Goal: Task Accomplishment & Management: Manage account settings

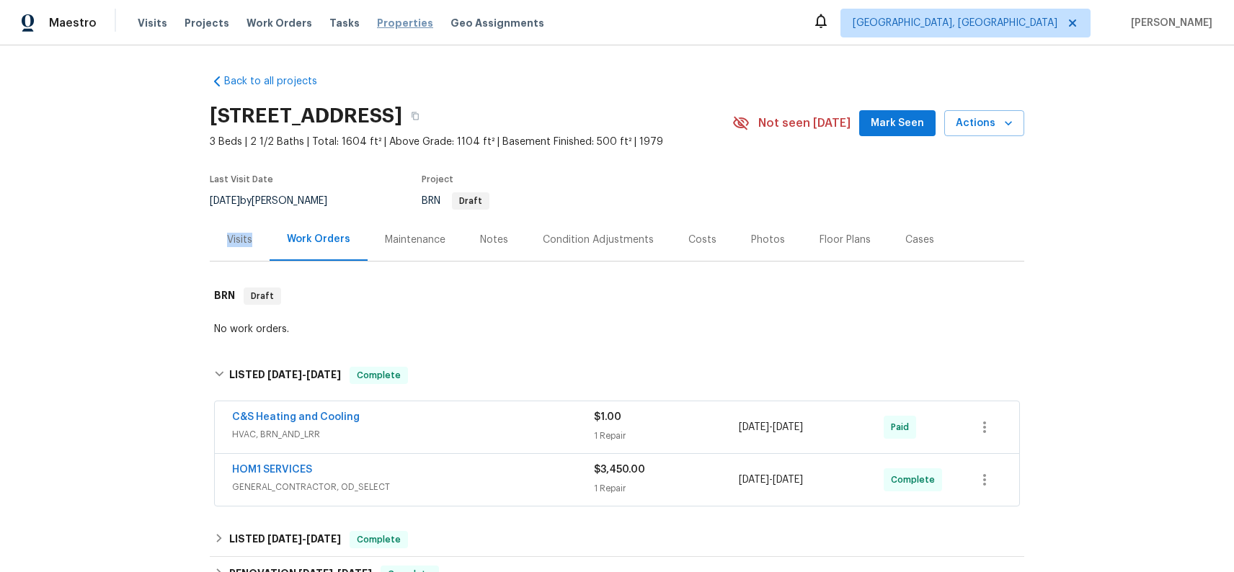
scroll to position [138, 0]
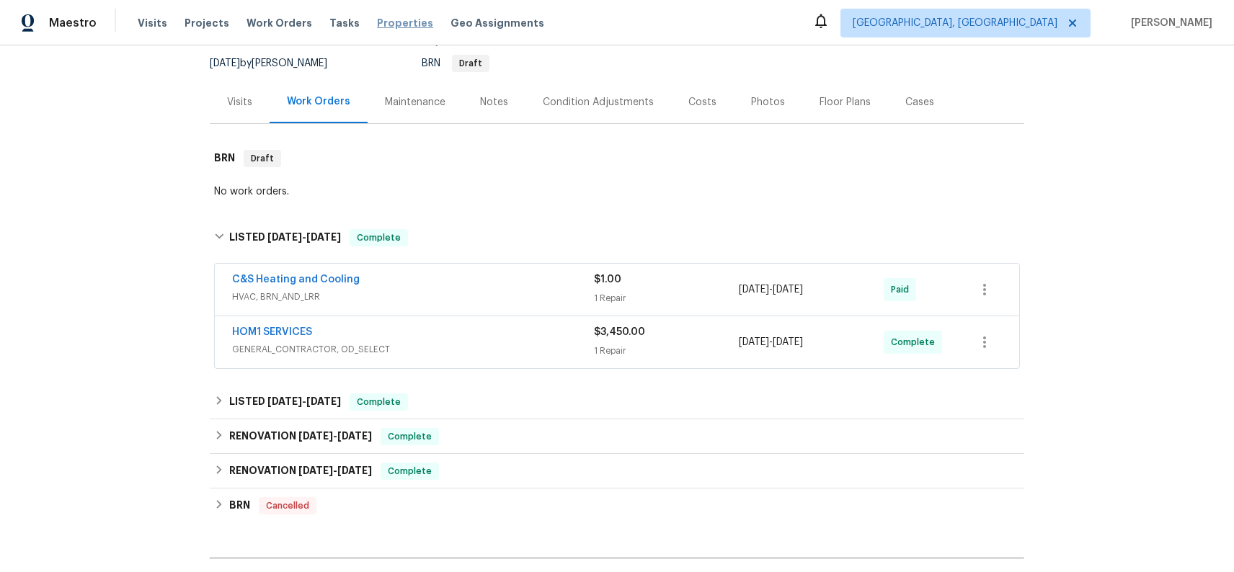
click at [395, 27] on span "Properties" at bounding box center [405, 23] width 56 height 14
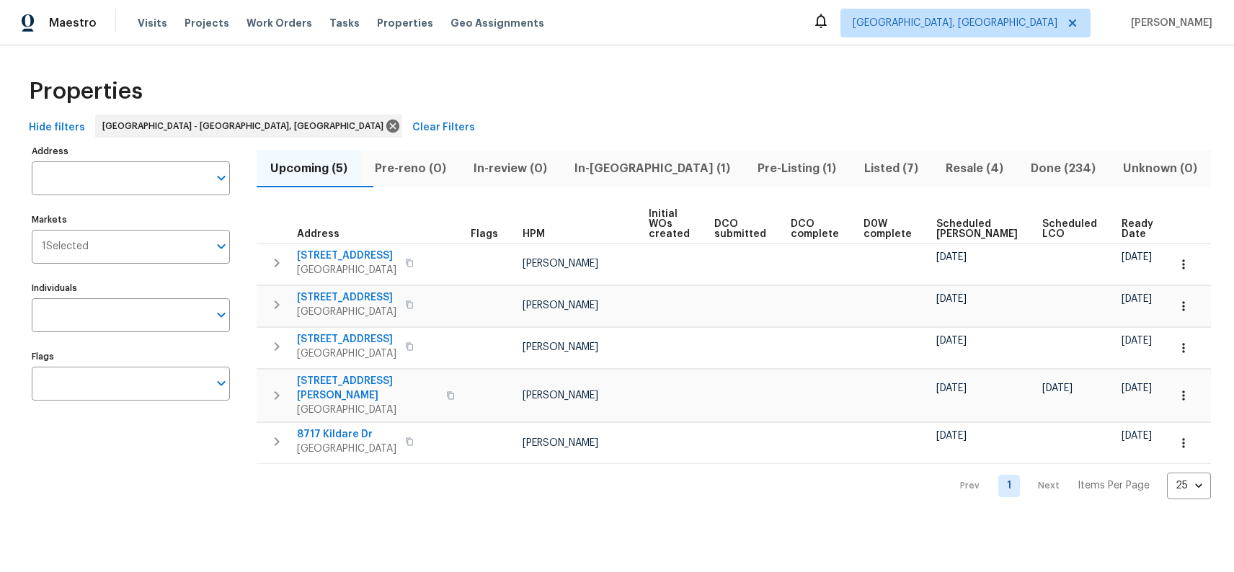
click at [657, 169] on span "In-[GEOGRAPHIC_DATA] (1)" at bounding box center [653, 169] width 166 height 20
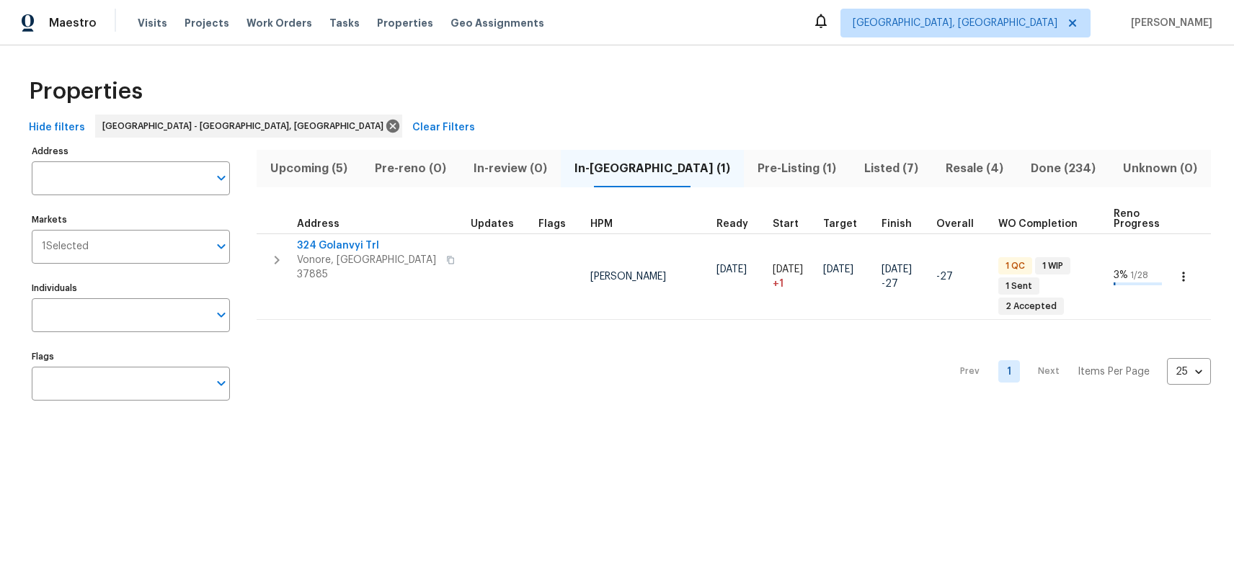
click at [465, 248] on td at bounding box center [499, 277] width 68 height 87
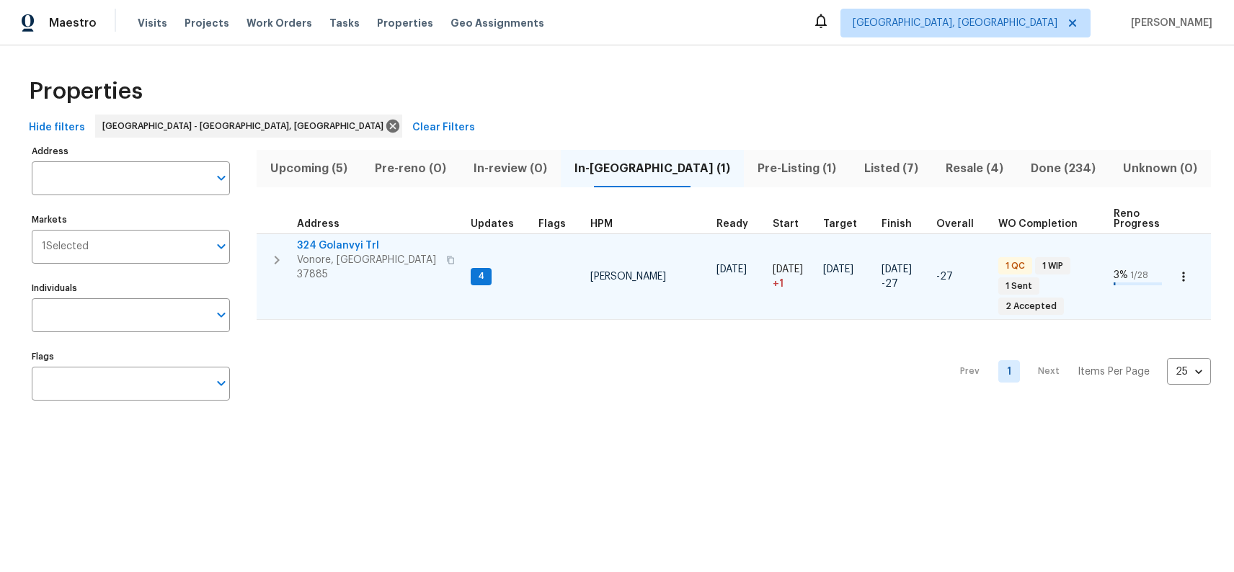
click at [371, 244] on span "324 Golanvyi Trl" at bounding box center [367, 246] width 141 height 14
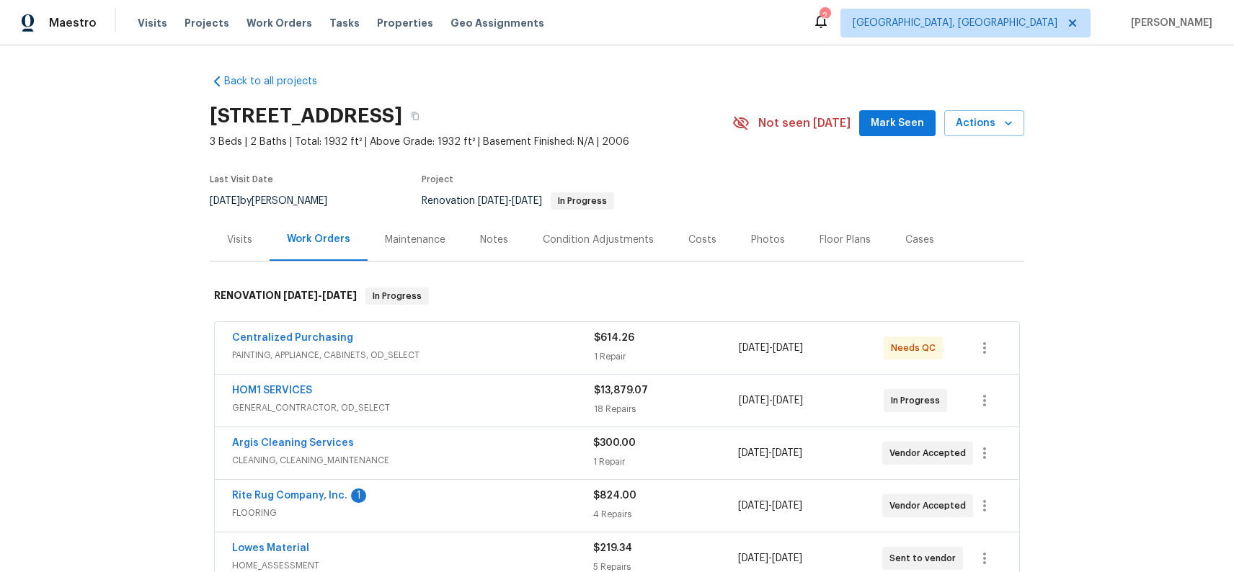
click at [298, 502] on span "Rite Rug Company, Inc." at bounding box center [289, 496] width 115 height 14
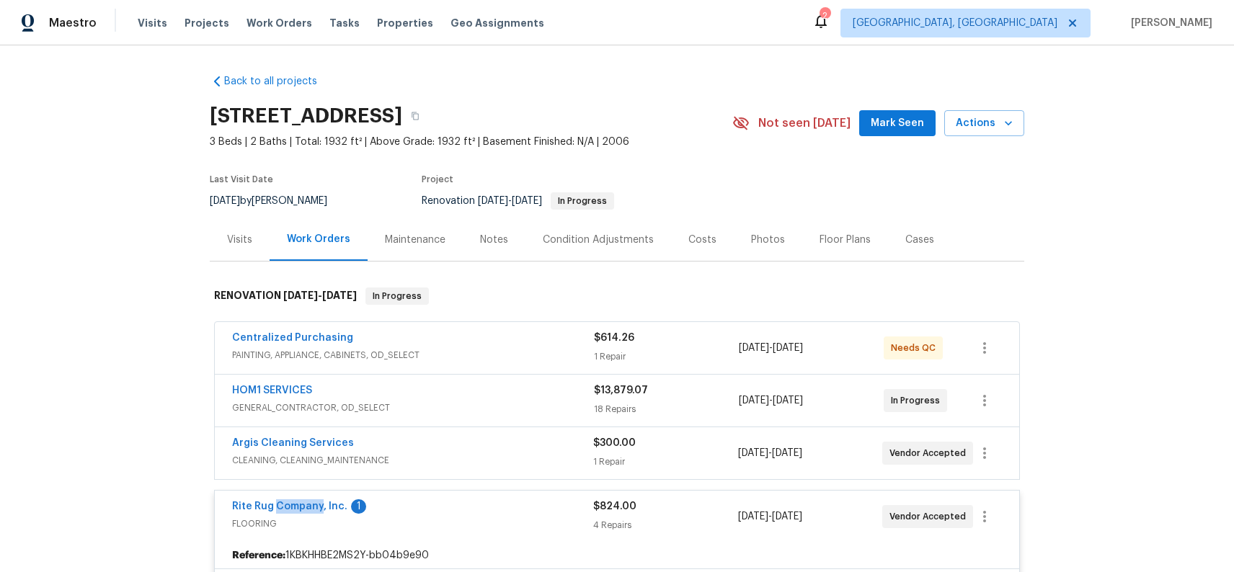
click at [300, 500] on span "Rite Rug Company, Inc." at bounding box center [289, 507] width 115 height 14
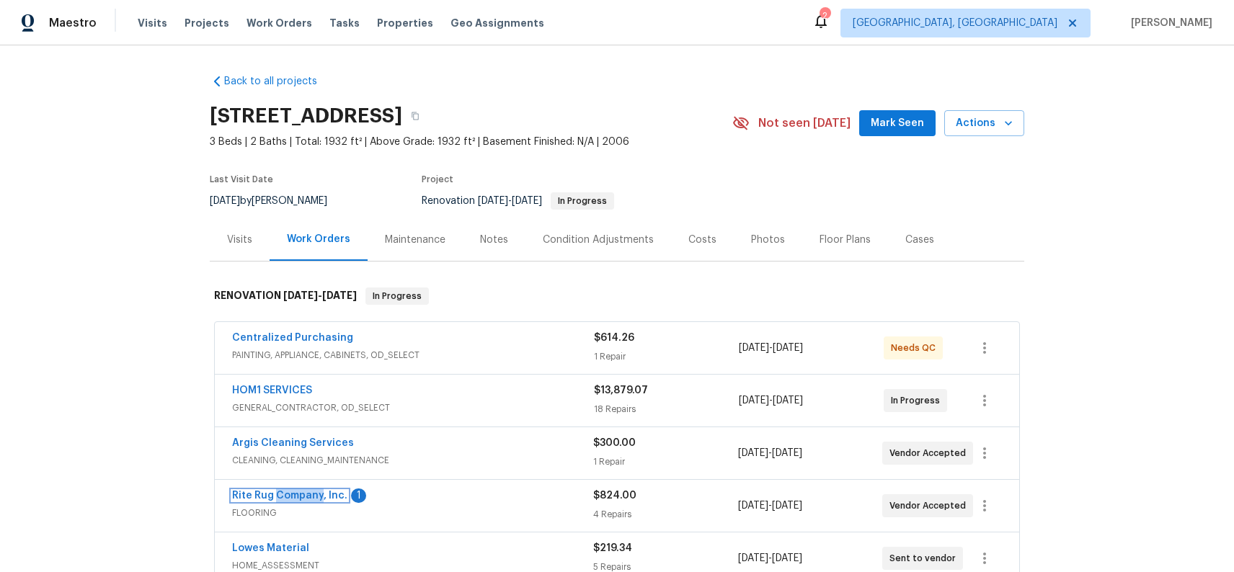
click at [300, 500] on link "Rite Rug Company, Inc." at bounding box center [289, 496] width 115 height 10
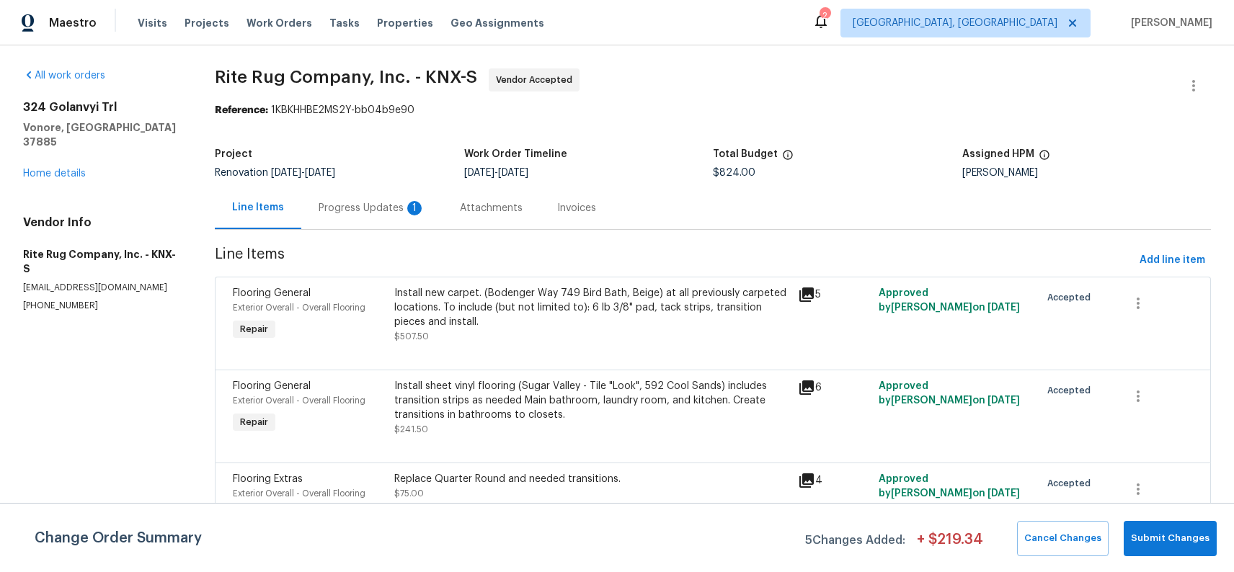
click at [374, 211] on div "Progress Updates 1" at bounding box center [372, 208] width 107 height 14
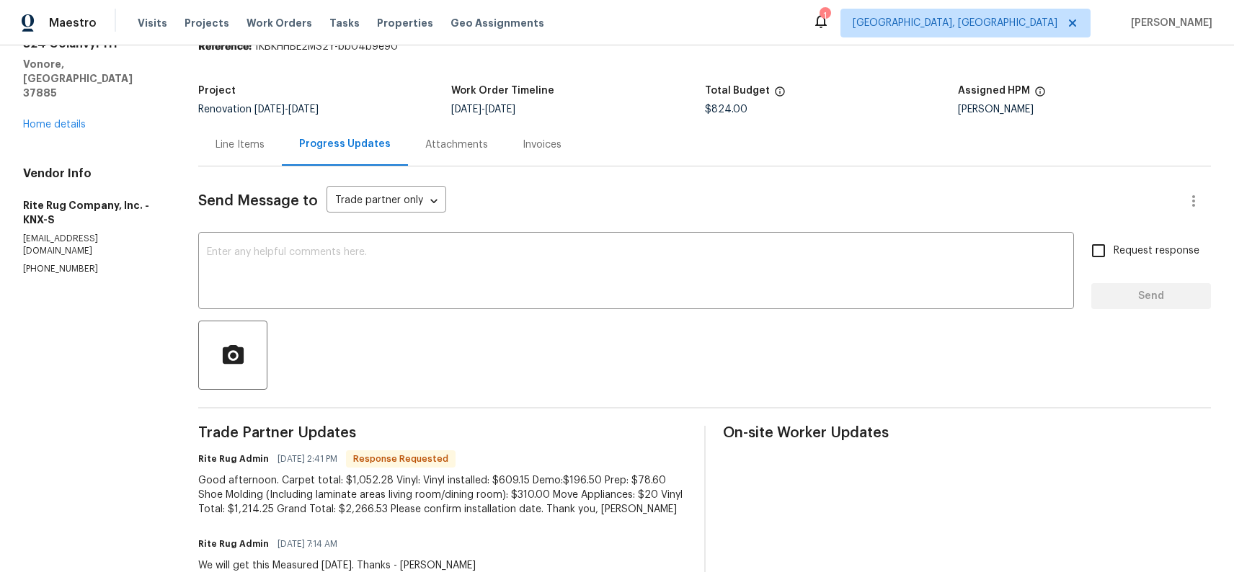
scroll to position [36, 0]
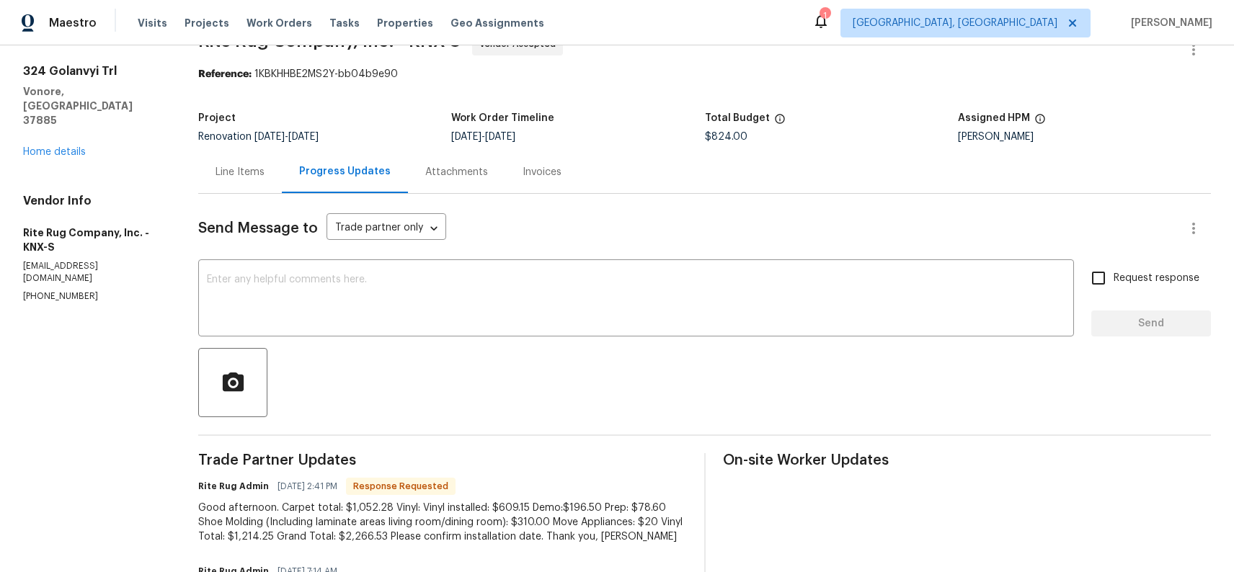
click at [242, 168] on div "Line Items" at bounding box center [240, 172] width 49 height 14
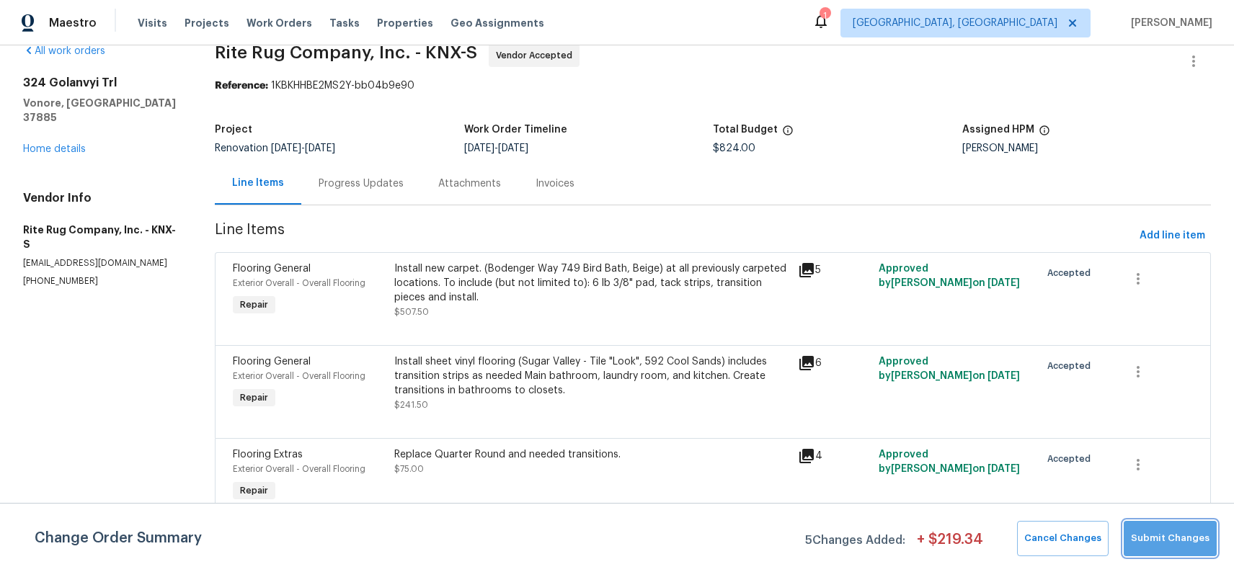
click at [1177, 550] on button "Submit Changes" at bounding box center [1170, 538] width 93 height 35
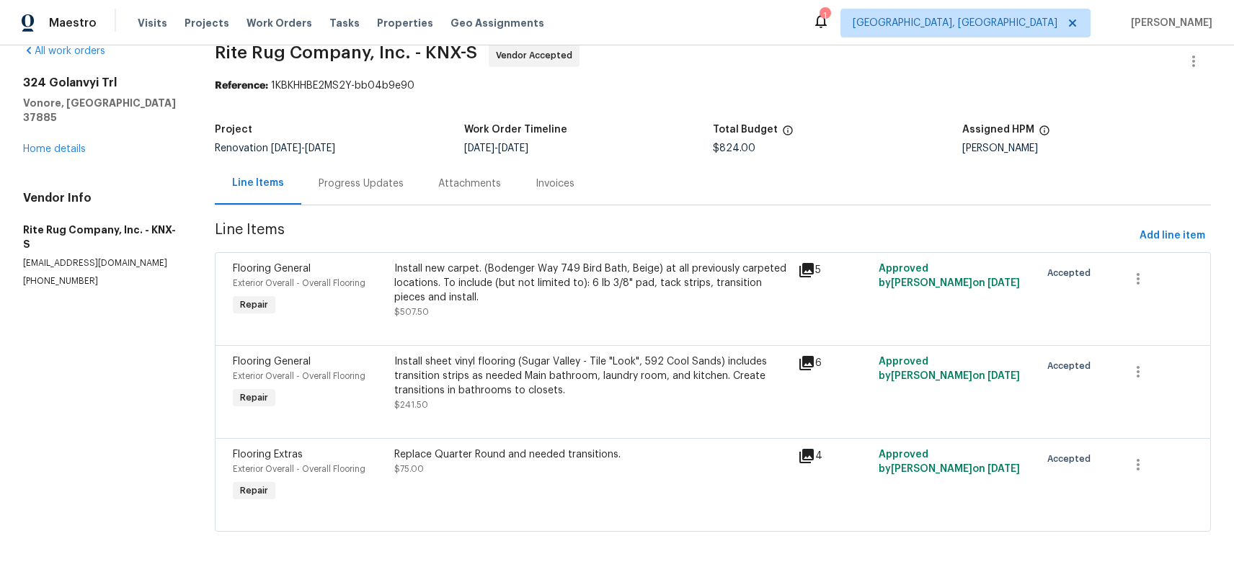
click at [500, 303] on div "Install new carpet. (Bodenger Way 749 Bird Bath, Beige) at all previously carpe…" at bounding box center [591, 283] width 395 height 43
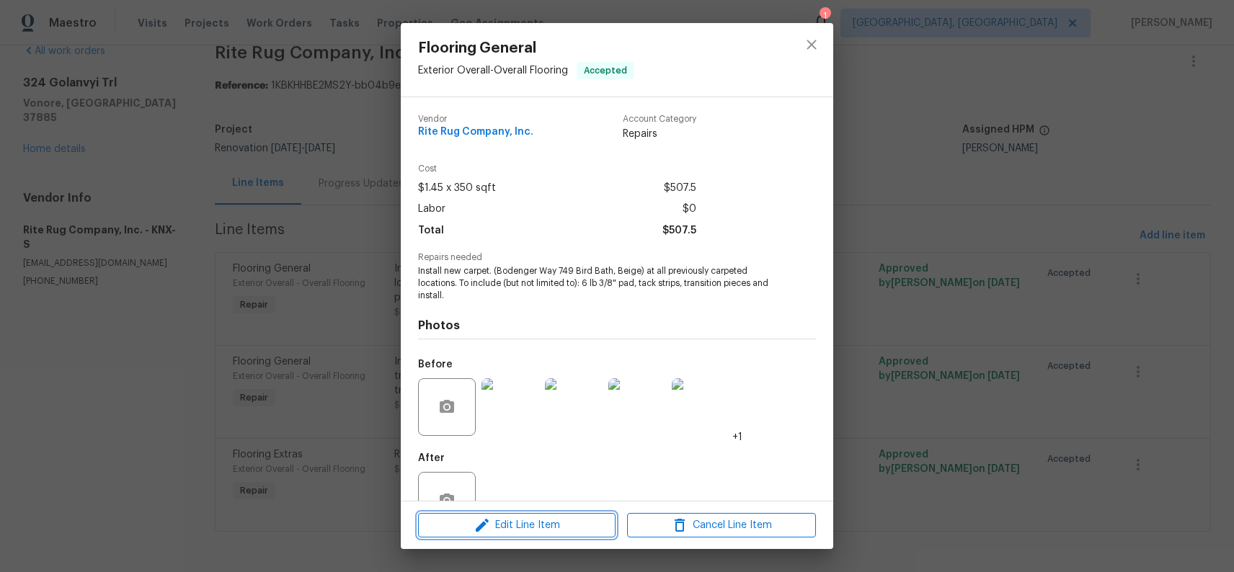
click at [553, 523] on span "Edit Line Item" at bounding box center [517, 526] width 189 height 18
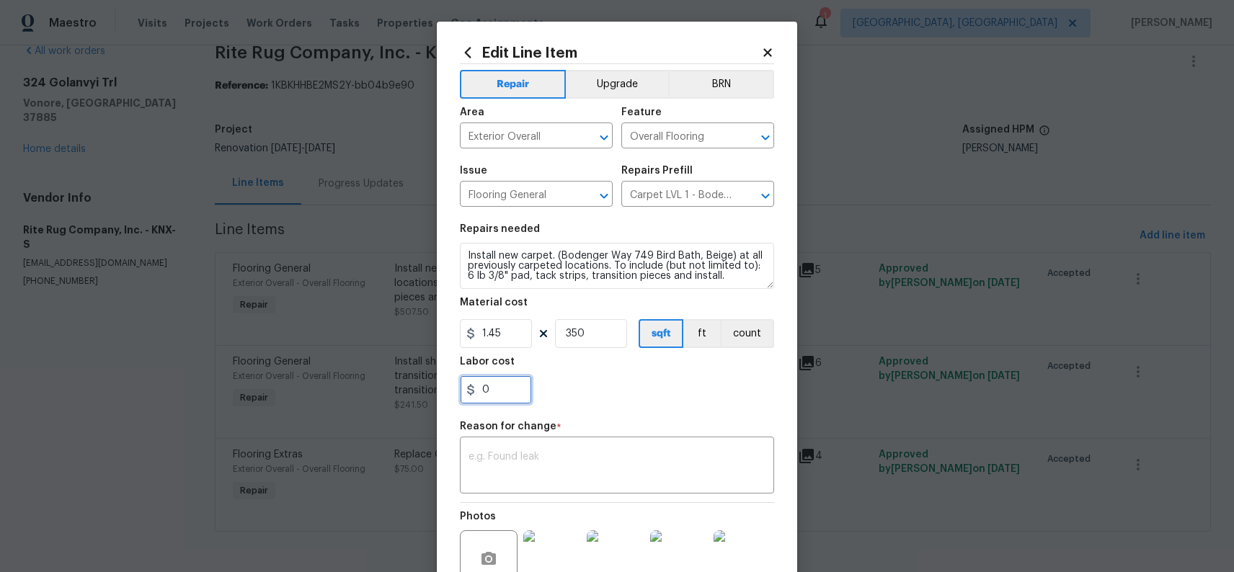
click at [502, 386] on input "0" at bounding box center [496, 390] width 72 height 29
type input "1442.53"
click at [704, 455] on textarea at bounding box center [617, 467] width 297 height 30
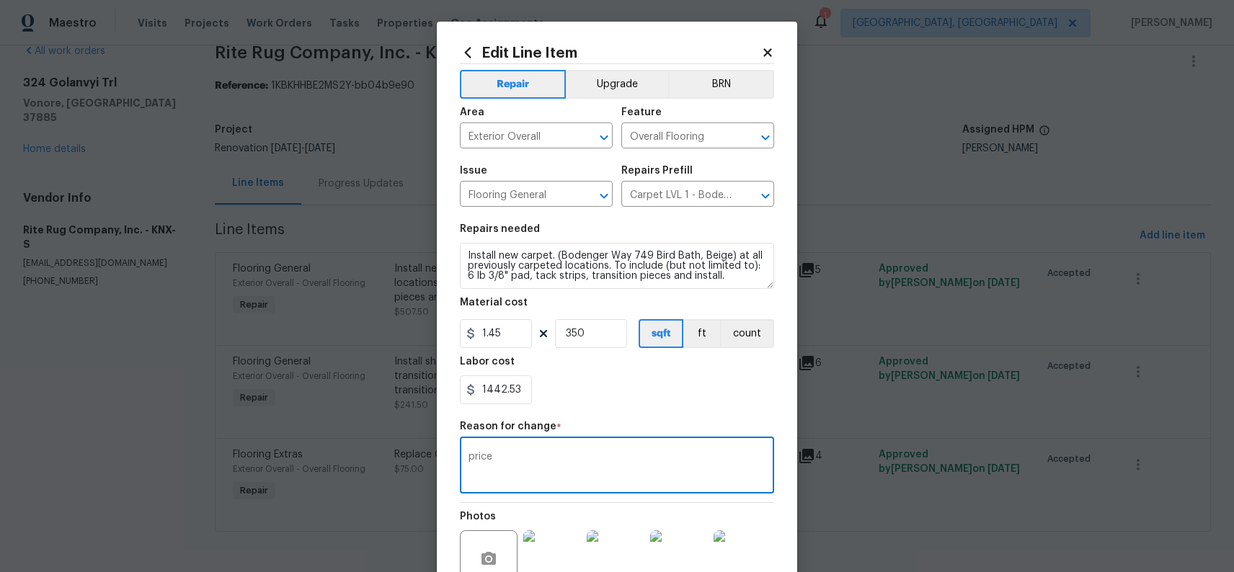
type textarea "price"
click at [725, 394] on div "1442.53" at bounding box center [617, 390] width 314 height 29
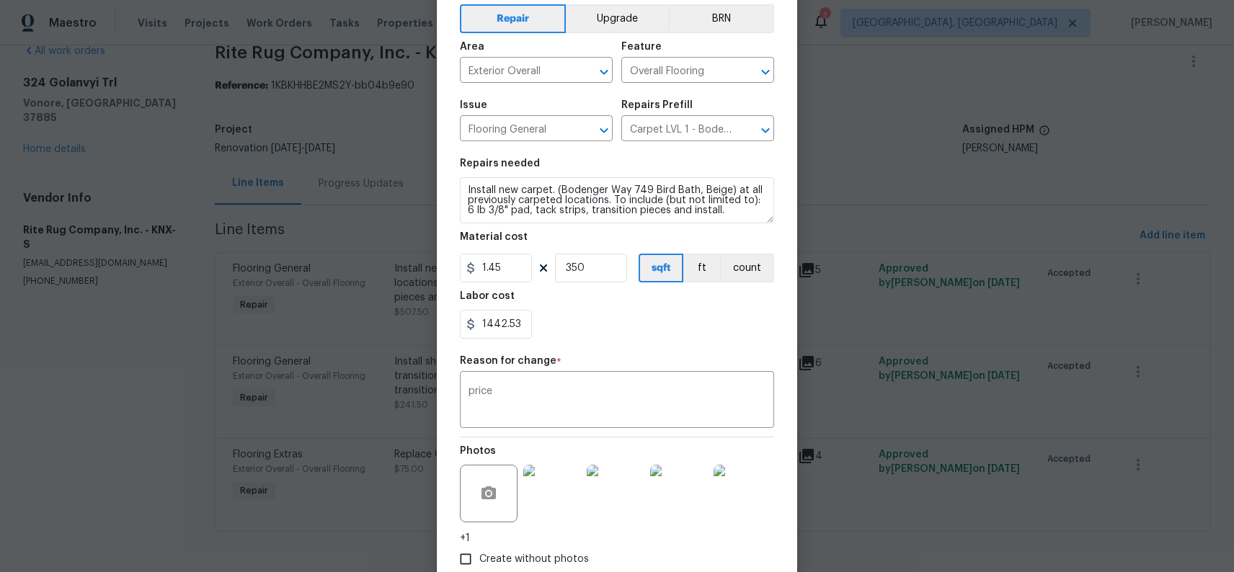
scroll to position [152, 0]
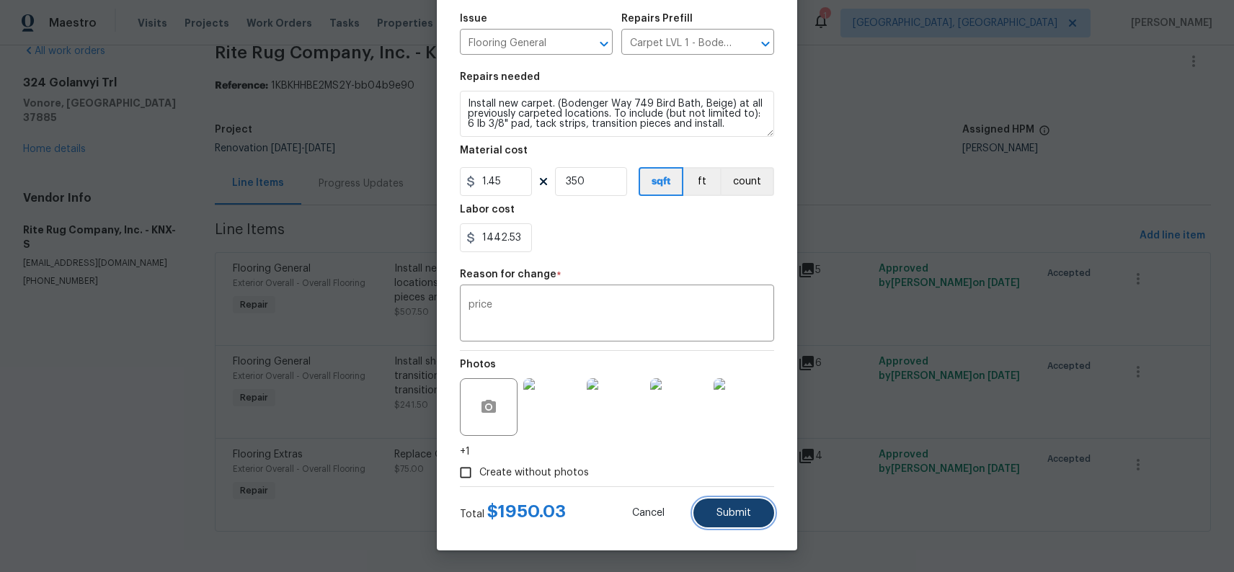
click at [742, 508] on span "Submit" at bounding box center [734, 513] width 35 height 11
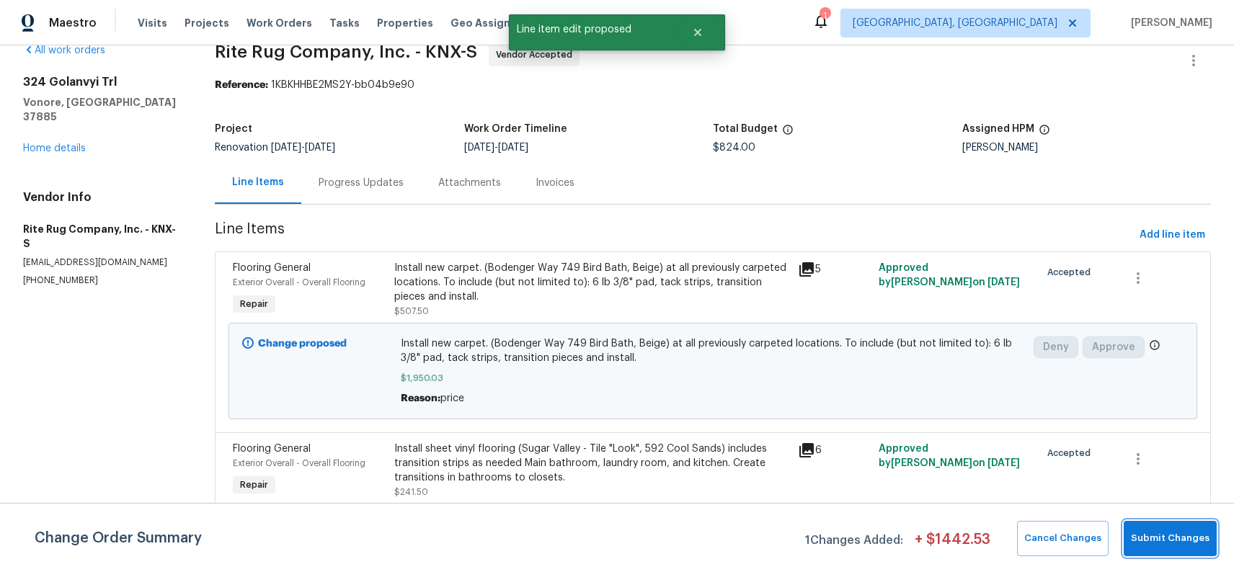
scroll to position [0, 0]
click at [1182, 536] on span "Submit Changes" at bounding box center [1170, 539] width 79 height 17
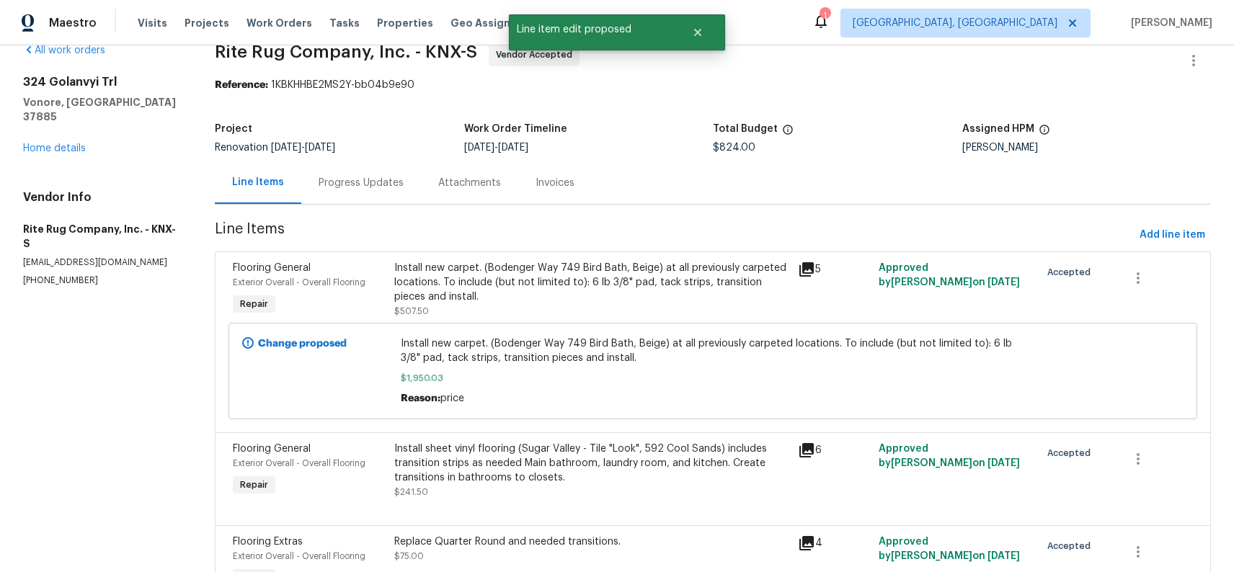
click at [350, 187] on div "Progress Updates" at bounding box center [361, 183] width 85 height 14
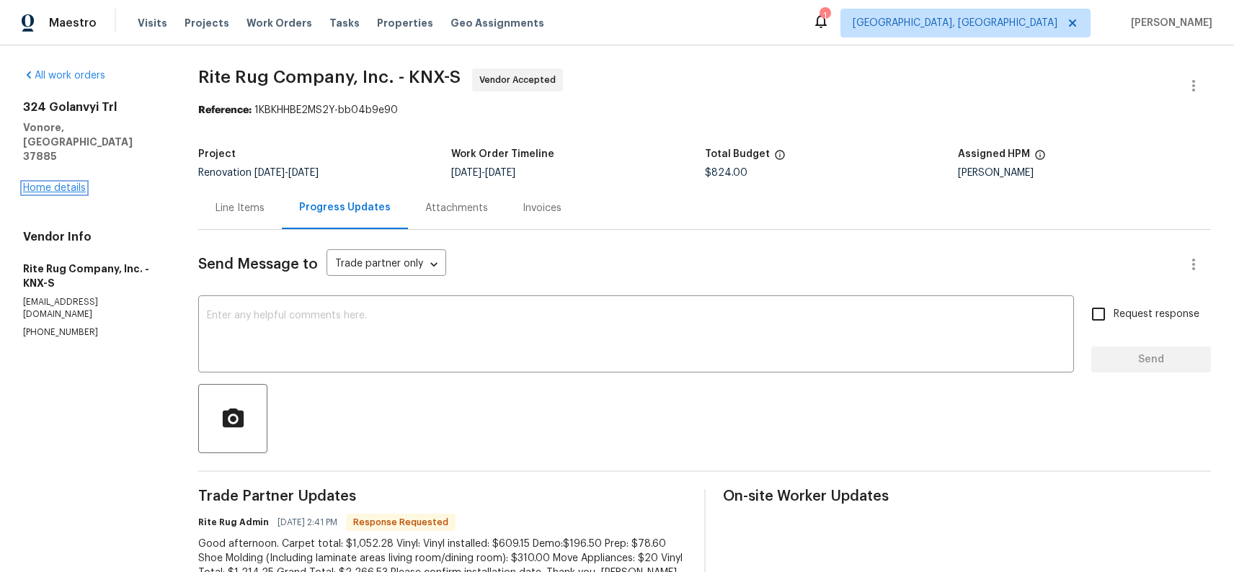
click at [59, 183] on link "Home details" at bounding box center [54, 188] width 63 height 10
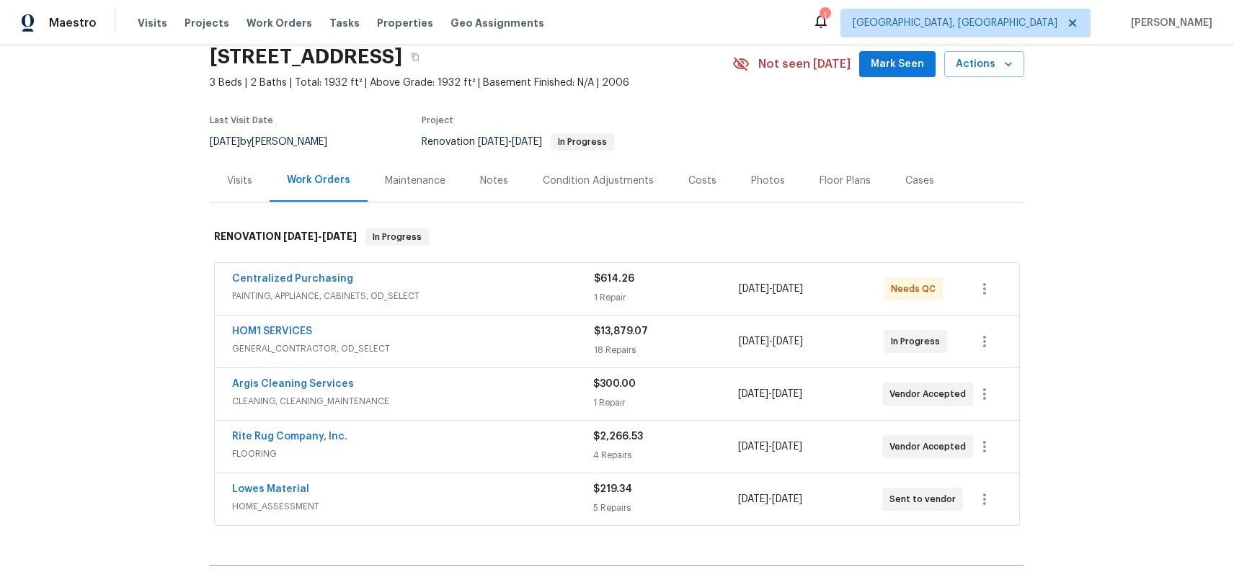
scroll to position [71, 0]
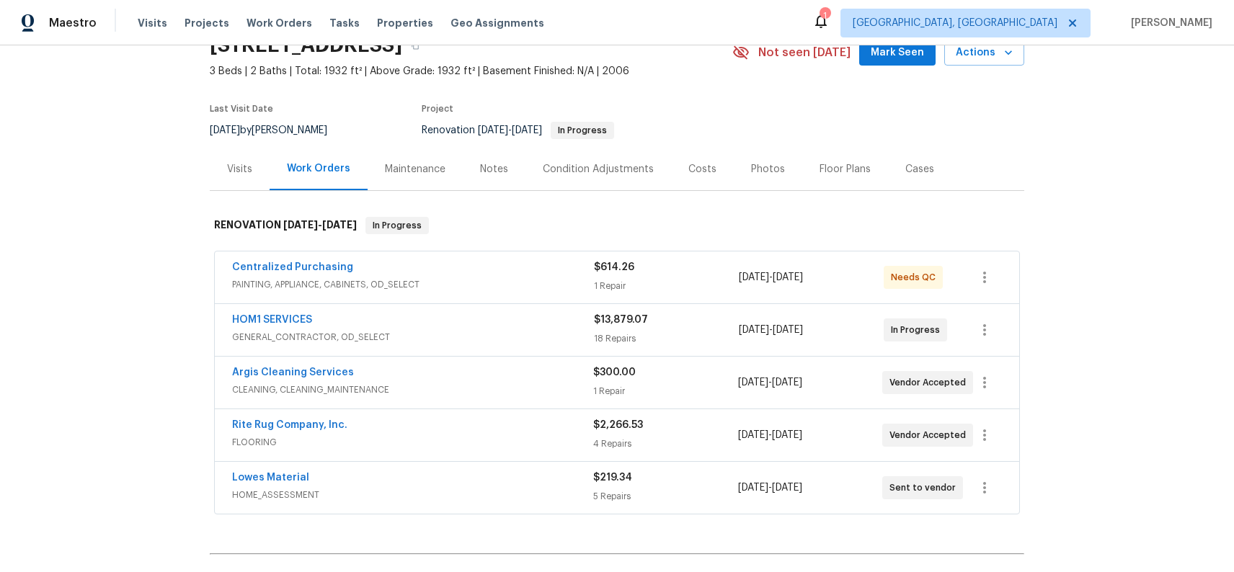
click at [394, 332] on span "GENERAL_CONTRACTOR, OD_SELECT" at bounding box center [413, 337] width 362 height 14
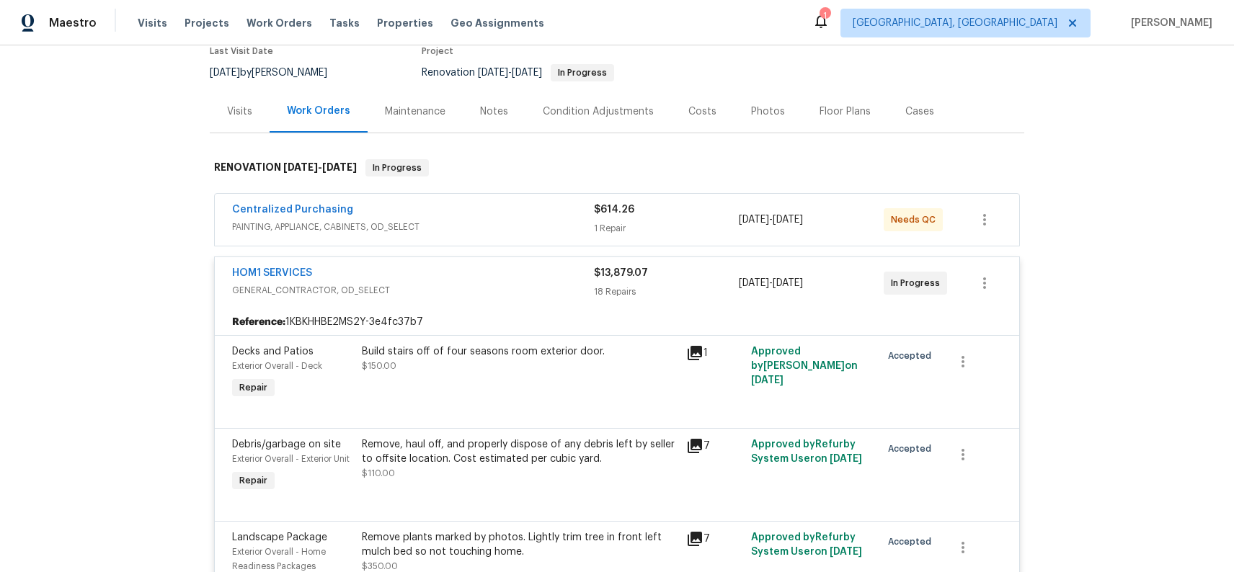
click at [689, 111] on div "Costs" at bounding box center [703, 112] width 28 height 14
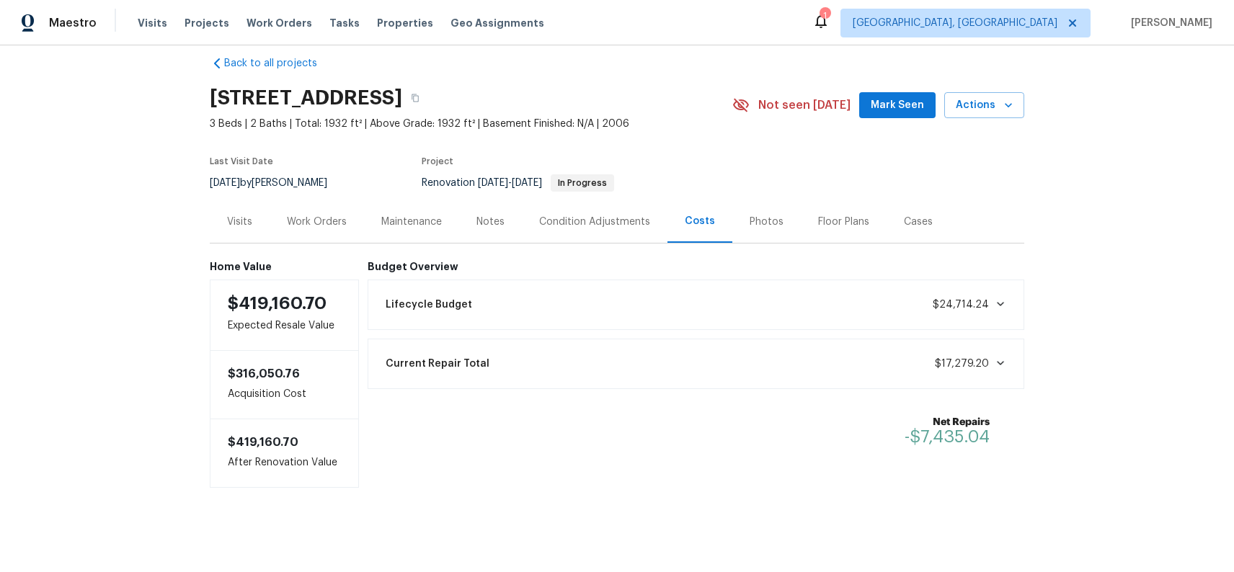
scroll to position [20, 0]
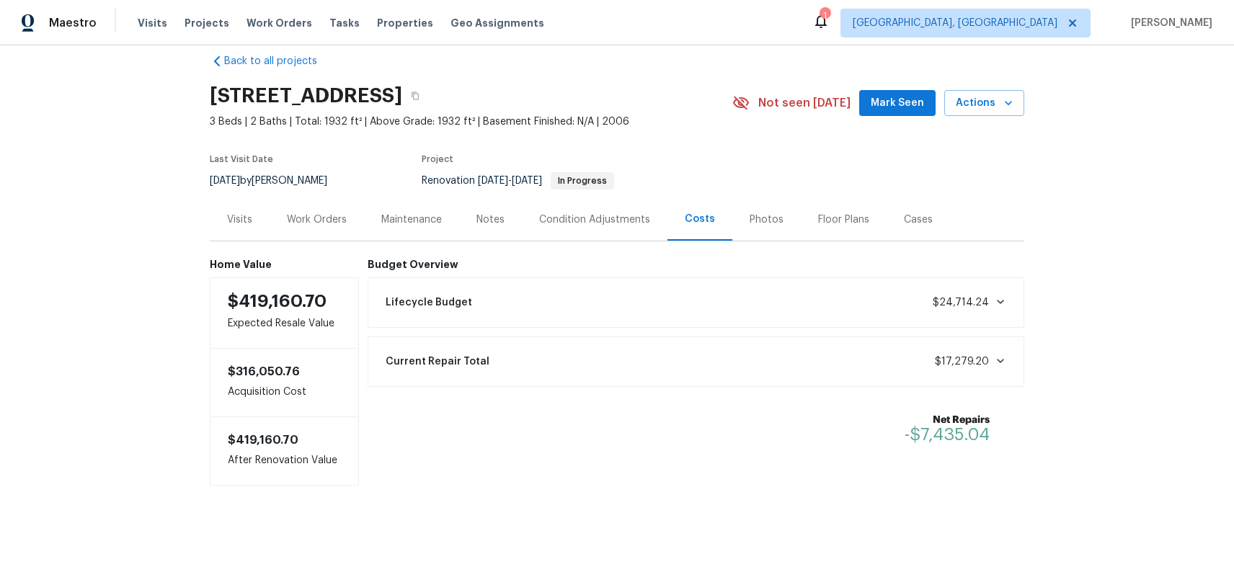
click at [327, 225] on div "Work Orders" at bounding box center [317, 220] width 60 height 14
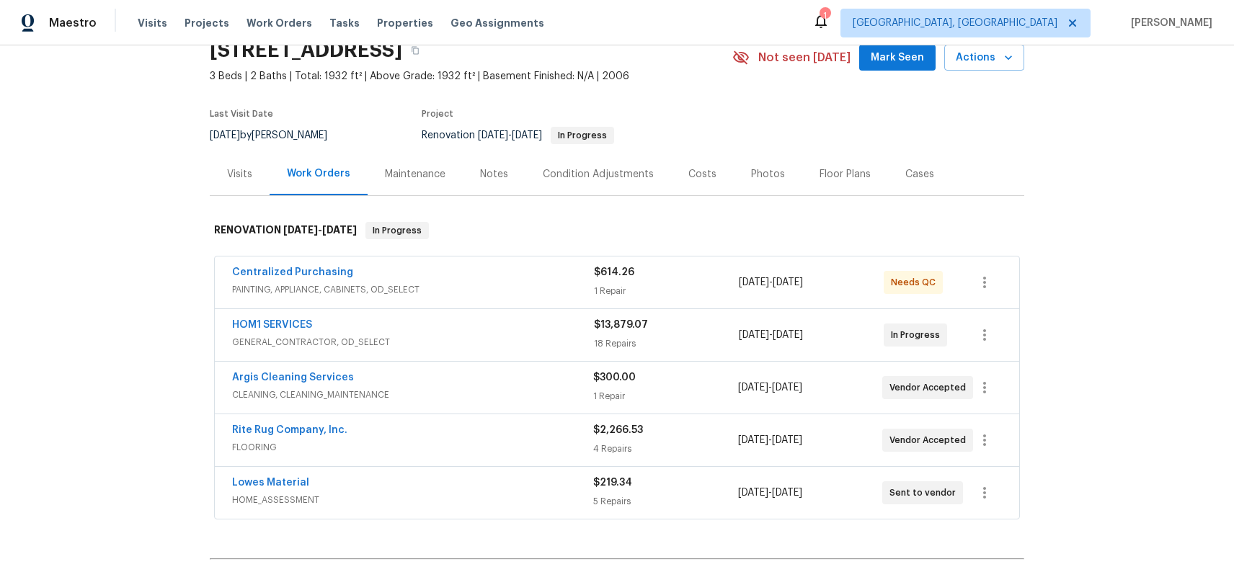
scroll to position [48, 0]
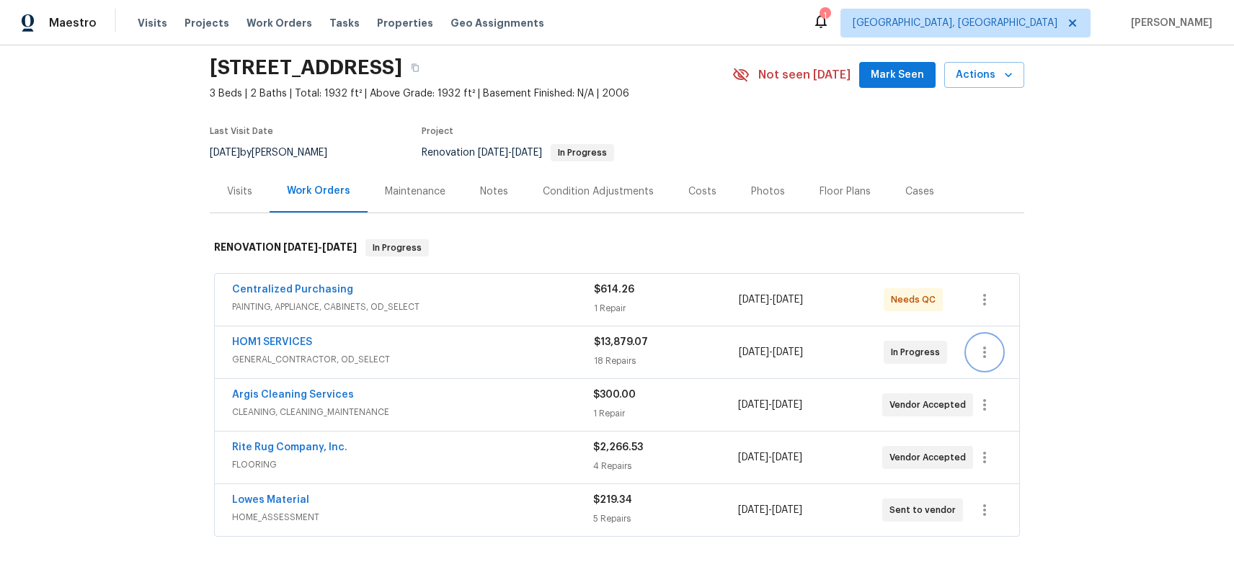
click at [981, 363] on button "button" at bounding box center [985, 352] width 35 height 35
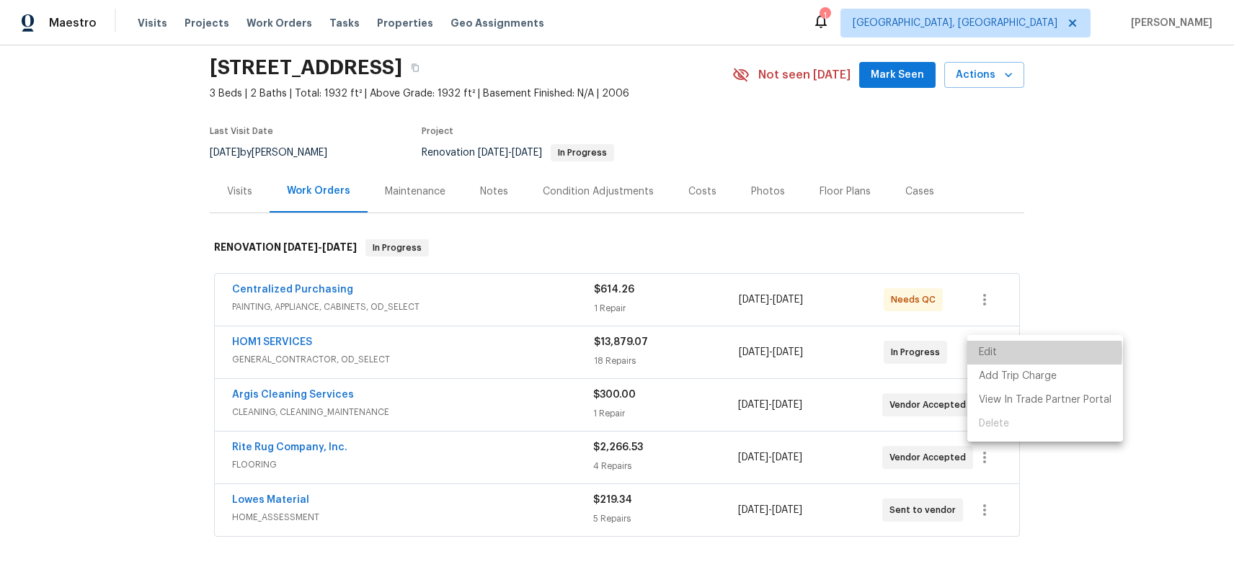
click at [1004, 353] on li "Edit" at bounding box center [1046, 353] width 156 height 24
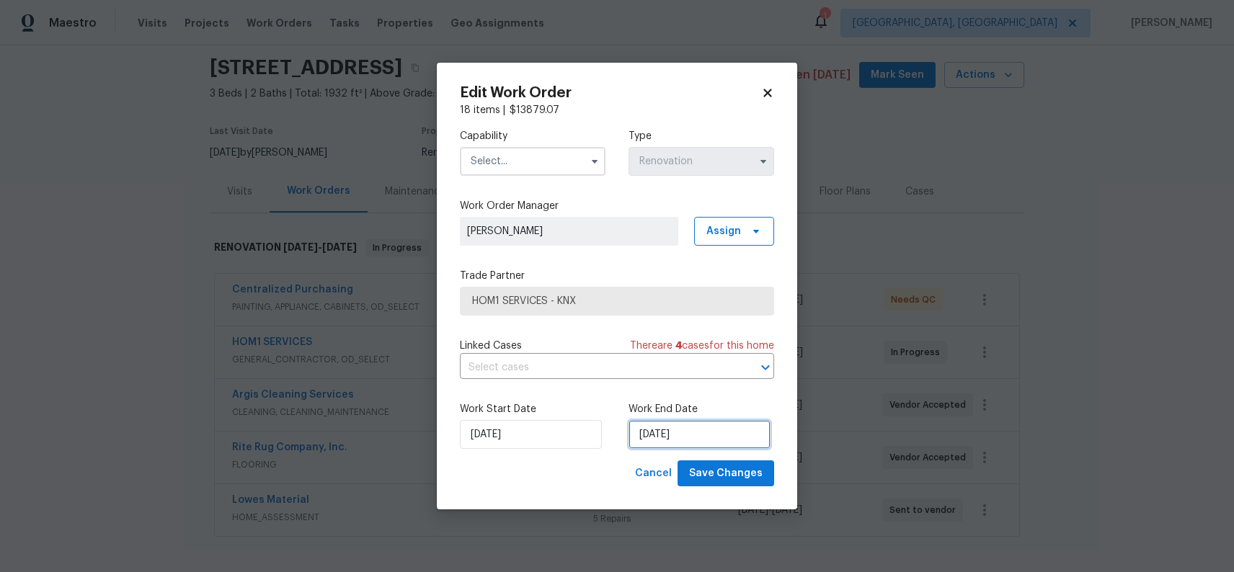
click at [676, 428] on input "9/10/2025" at bounding box center [700, 434] width 142 height 29
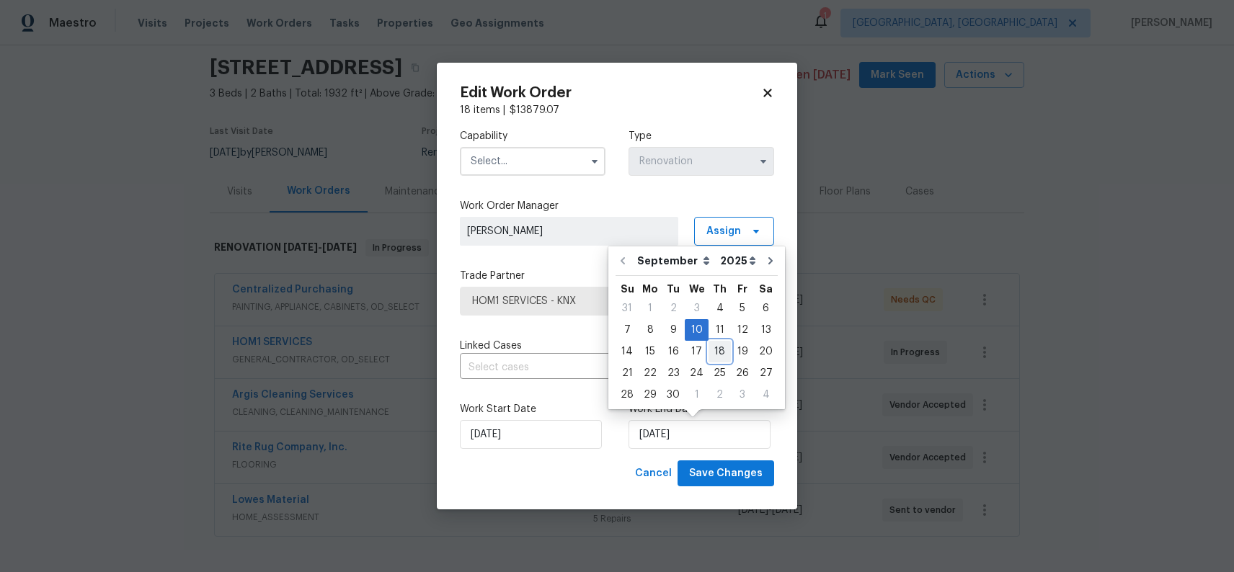
click at [715, 352] on div "18" at bounding box center [720, 352] width 22 height 20
type input "9/18/2025"
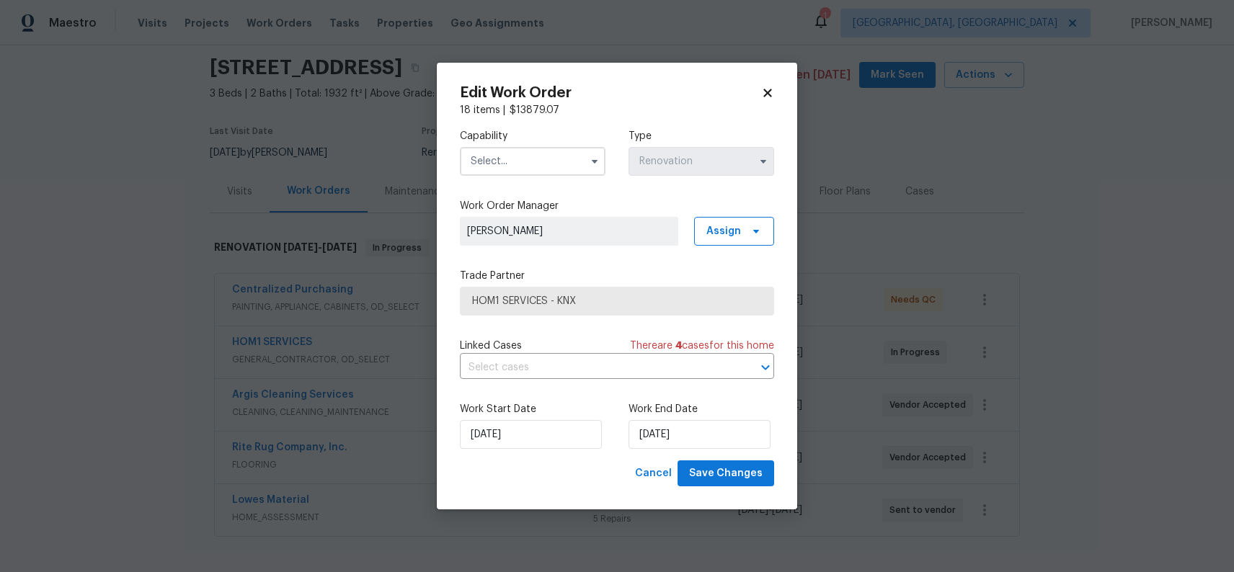
click at [521, 166] on input "text" at bounding box center [533, 161] width 146 height 29
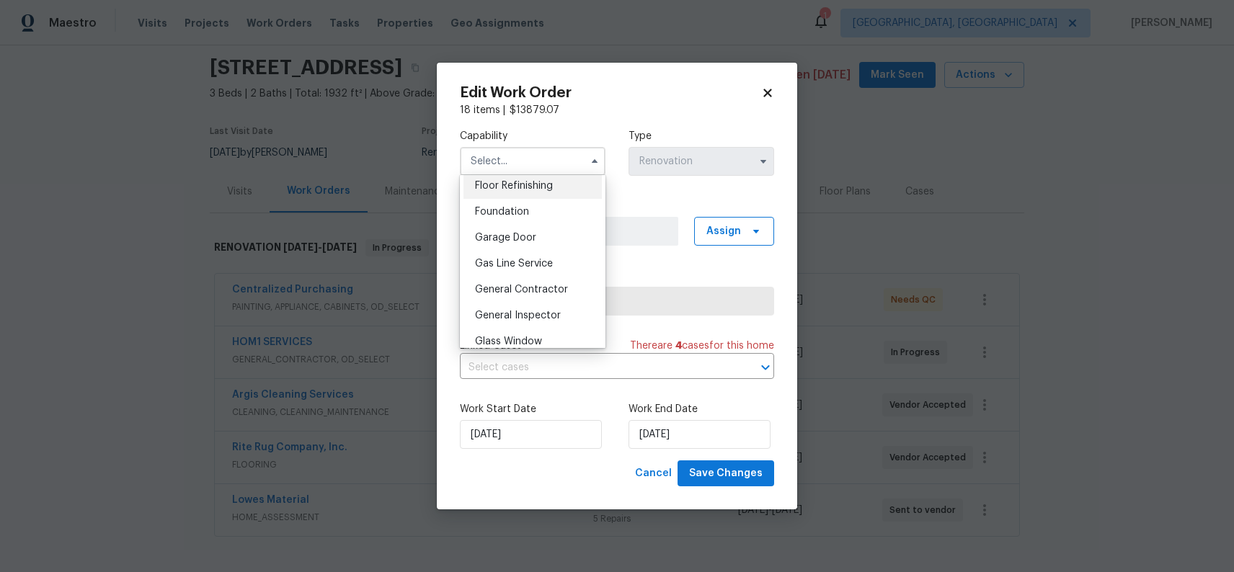
scroll to position [682, 0]
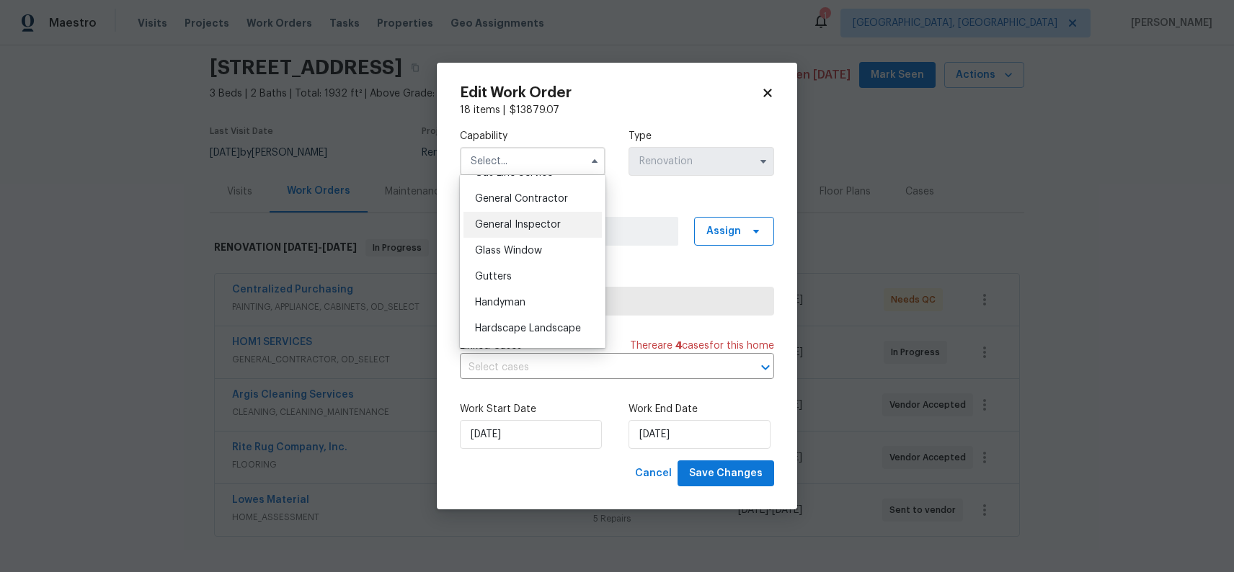
click at [561, 231] on div "General Inspector" at bounding box center [533, 225] width 138 height 26
type input "General Inspector"
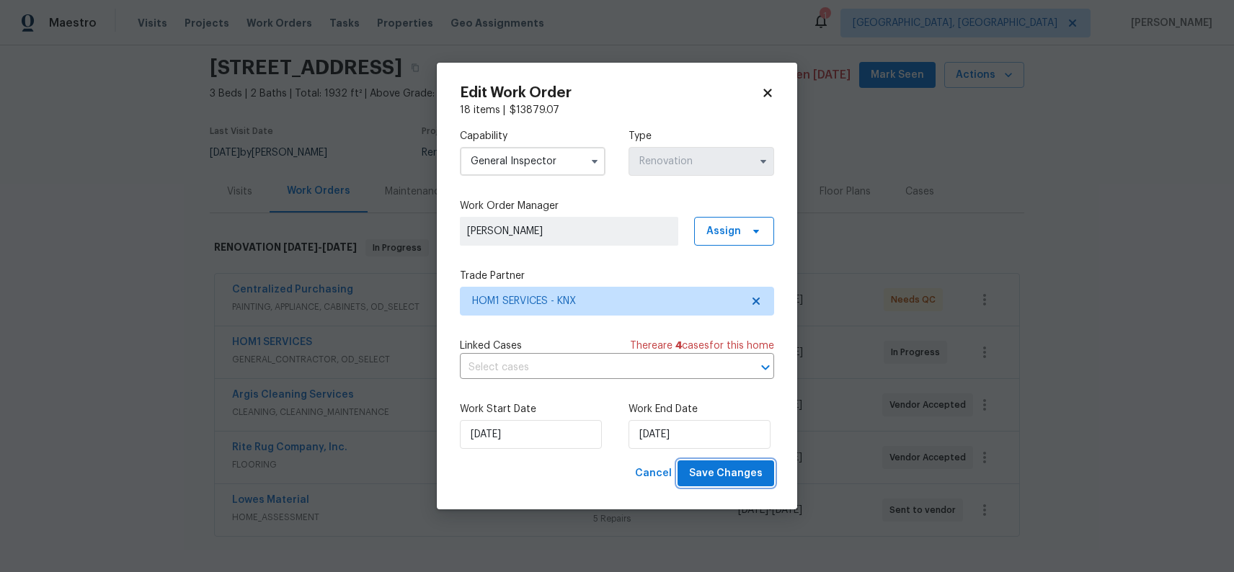
click at [749, 474] on span "Save Changes" at bounding box center [726, 474] width 74 height 18
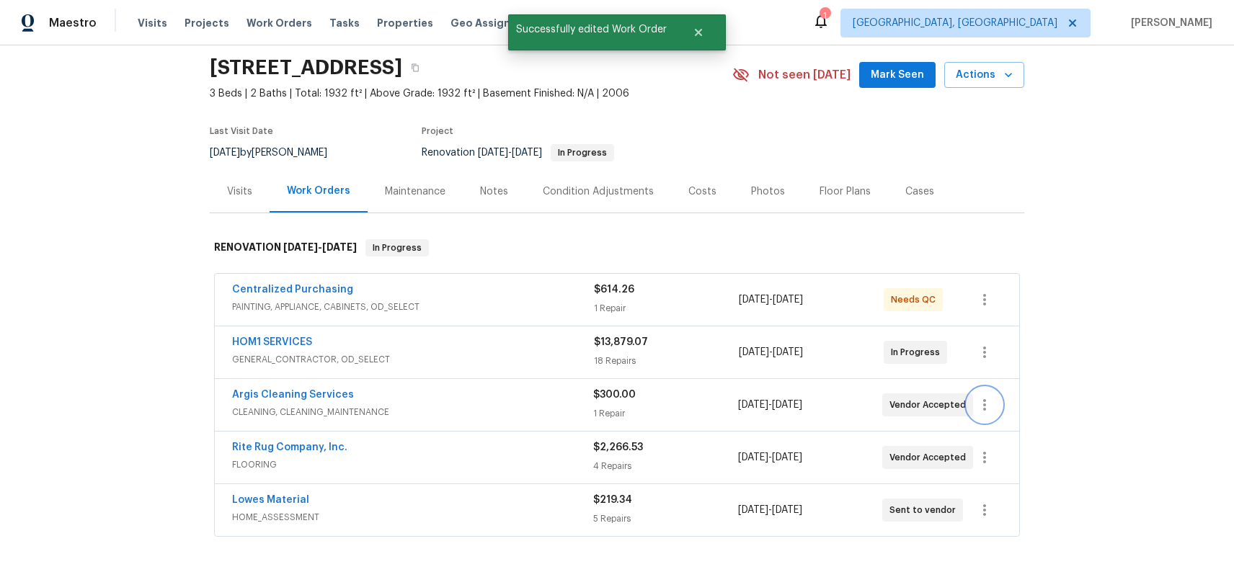
click at [991, 405] on icon "button" at bounding box center [984, 405] width 17 height 17
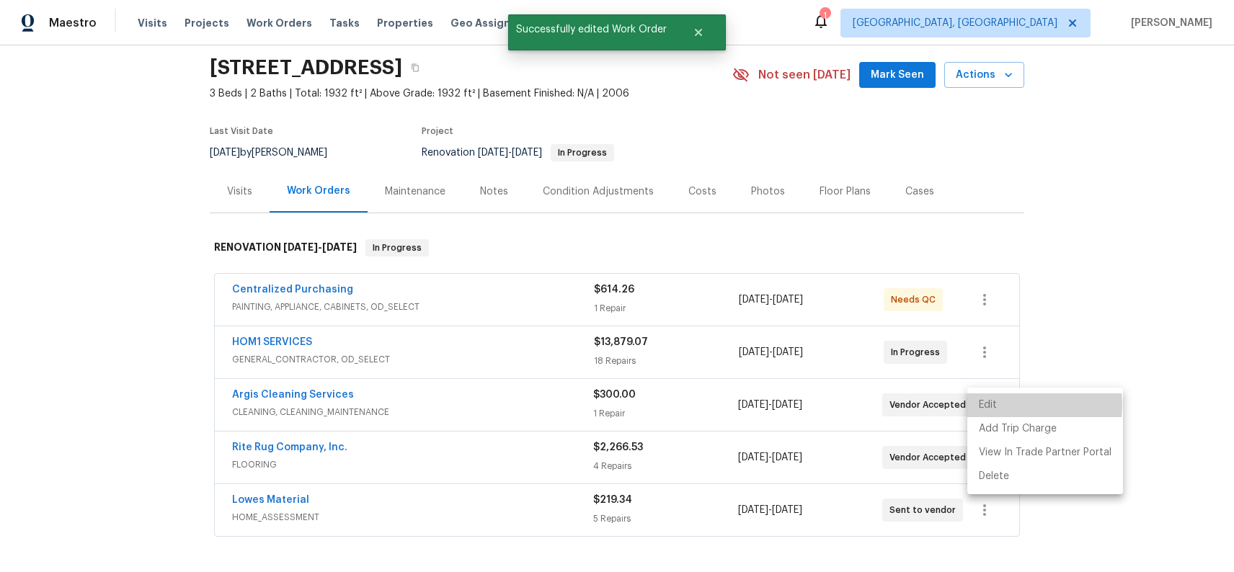
click at [1003, 405] on li "Edit" at bounding box center [1046, 406] width 156 height 24
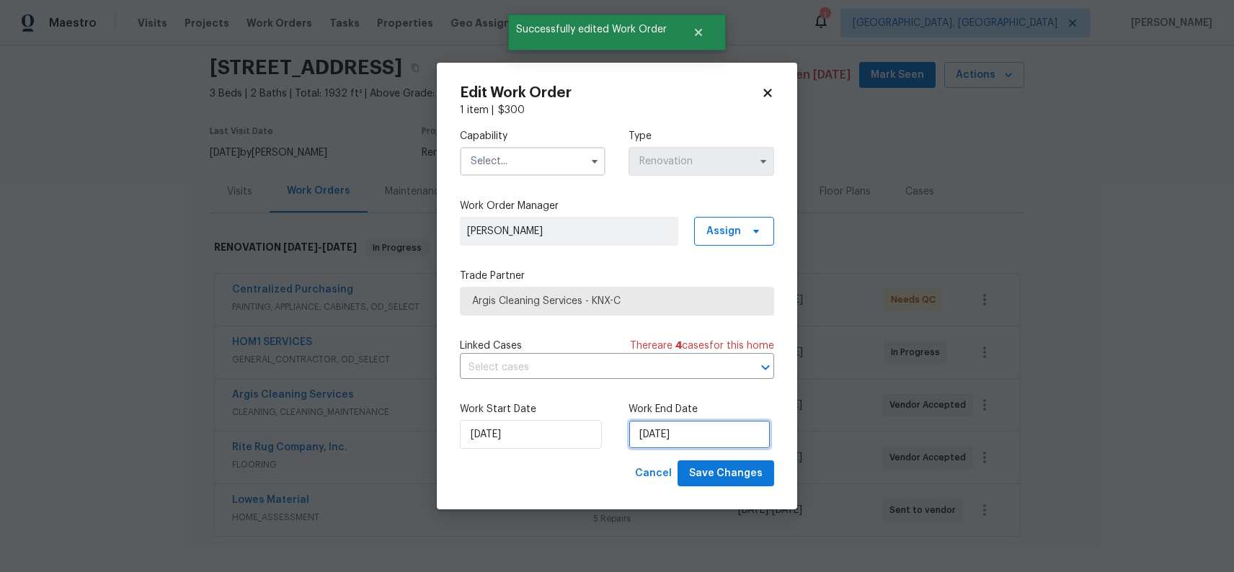
click at [662, 425] on input "9/11/2025" at bounding box center [700, 434] width 142 height 29
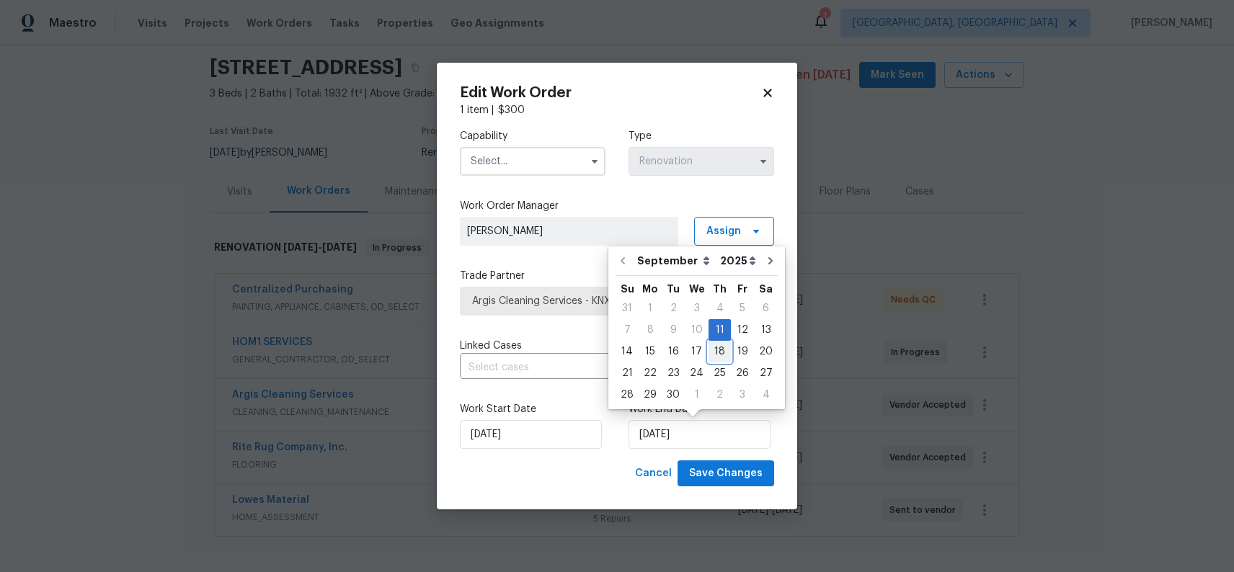
click at [716, 348] on div "18" at bounding box center [720, 352] width 22 height 20
type input "9/18/2025"
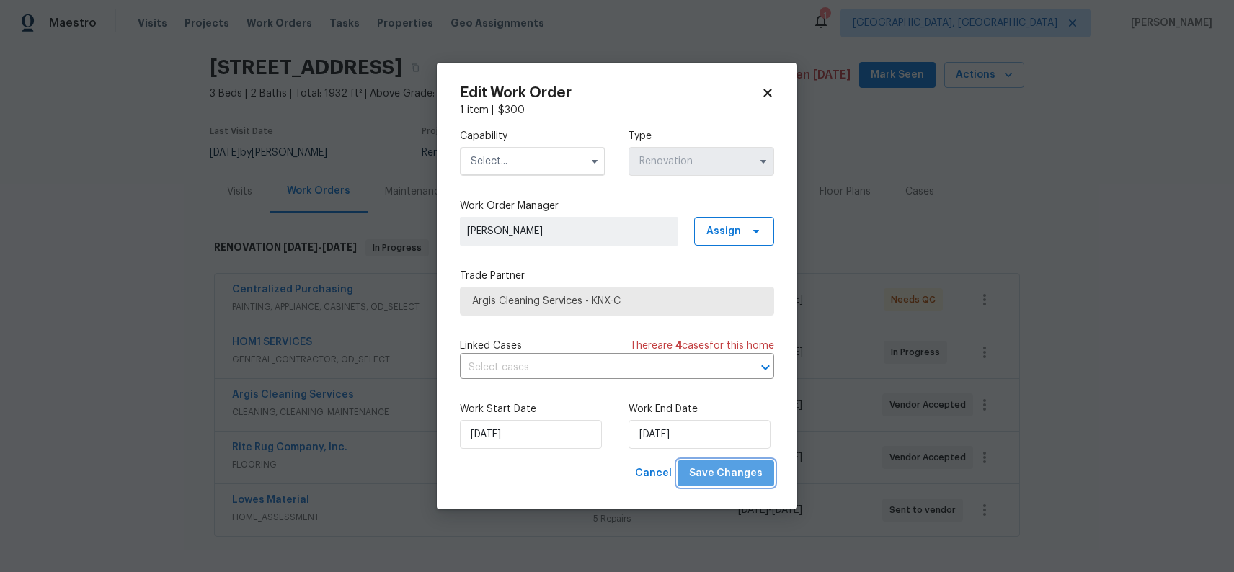
click at [758, 466] on span "Save Changes" at bounding box center [726, 474] width 74 height 18
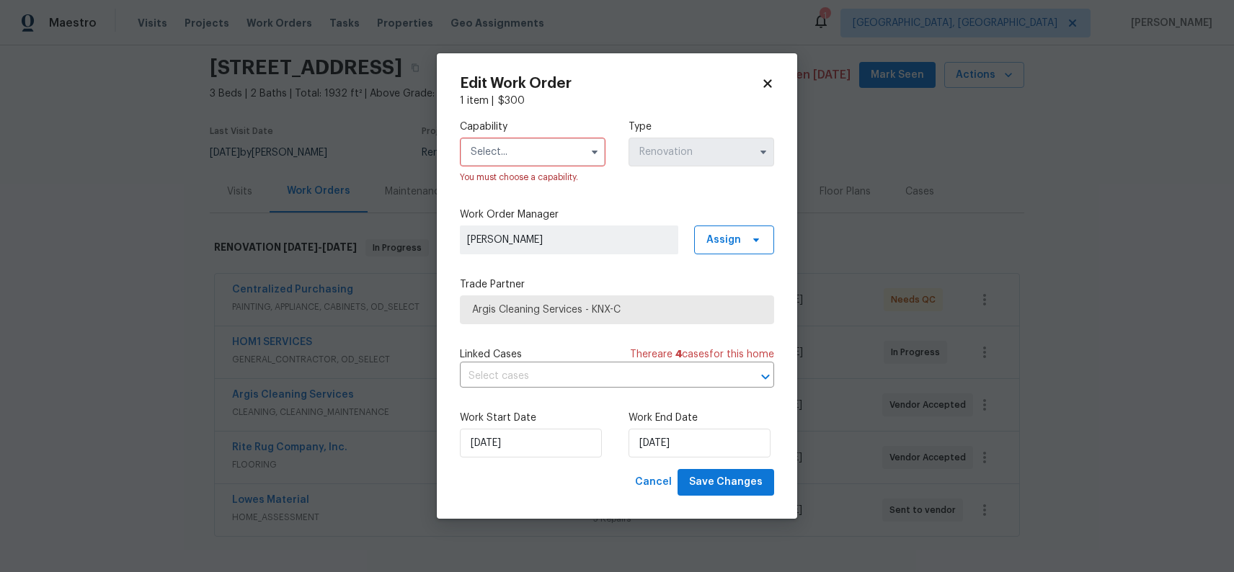
click at [544, 159] on input "text" at bounding box center [533, 152] width 146 height 29
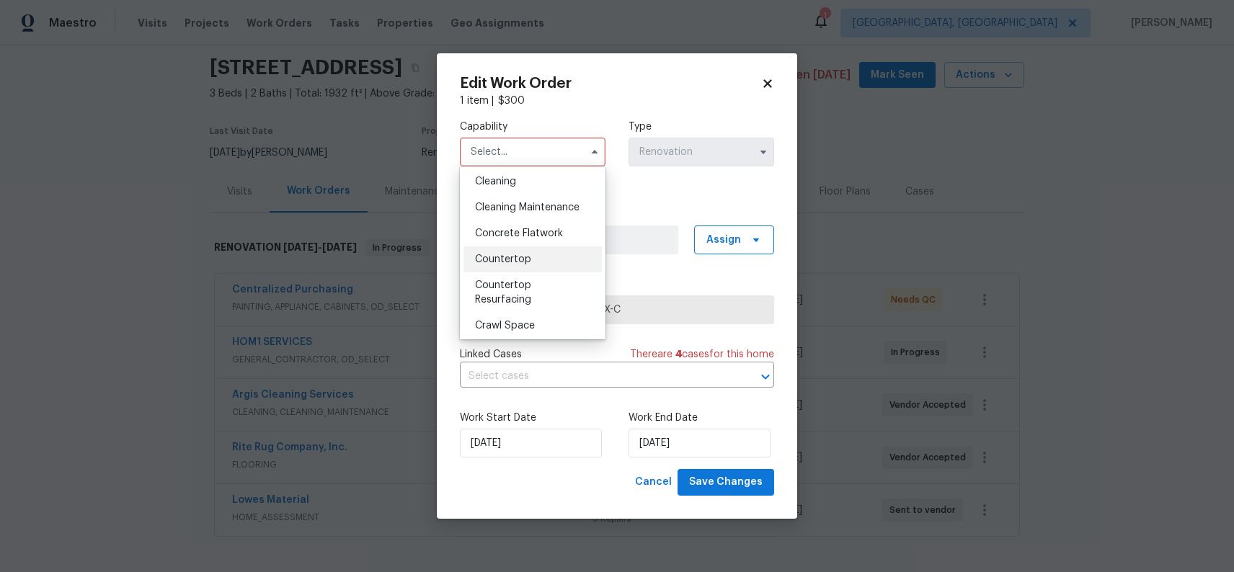
scroll to position [206, 0]
click at [518, 190] on div "Cleaning" at bounding box center [533, 185] width 138 height 26
type input "Cleaning"
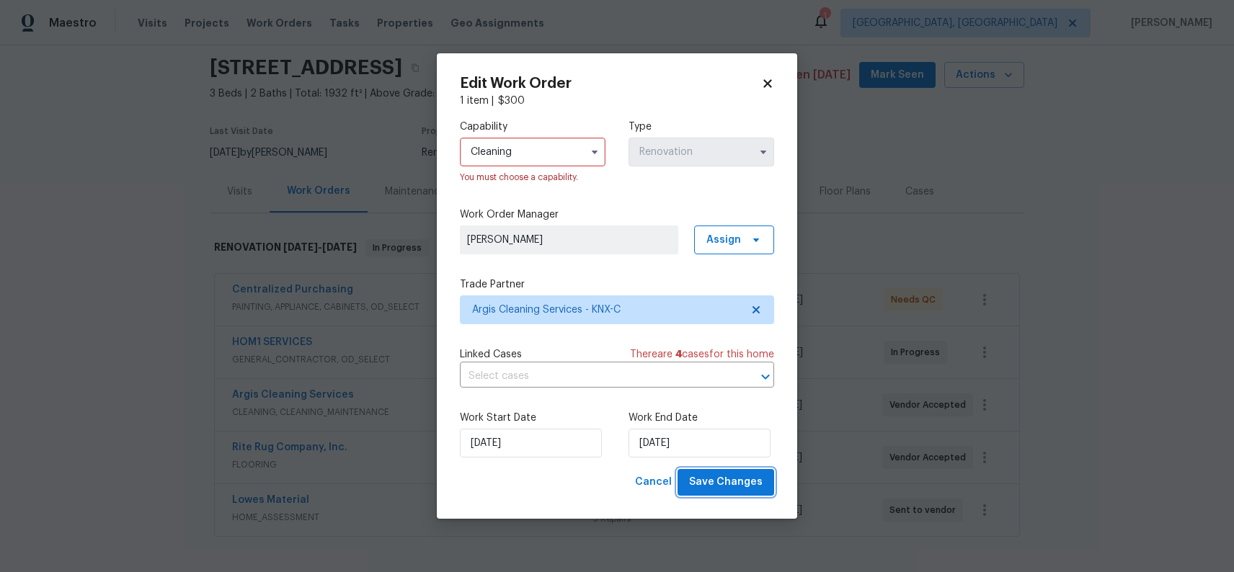
click at [738, 483] on span "Save Changes" at bounding box center [726, 483] width 74 height 18
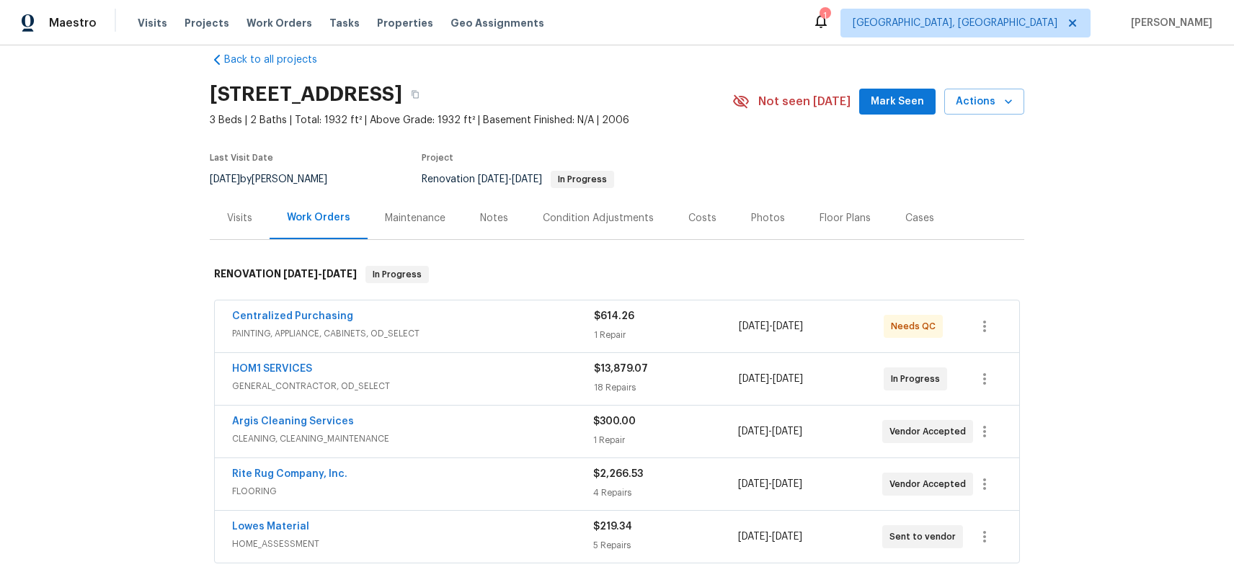
scroll to position [47, 0]
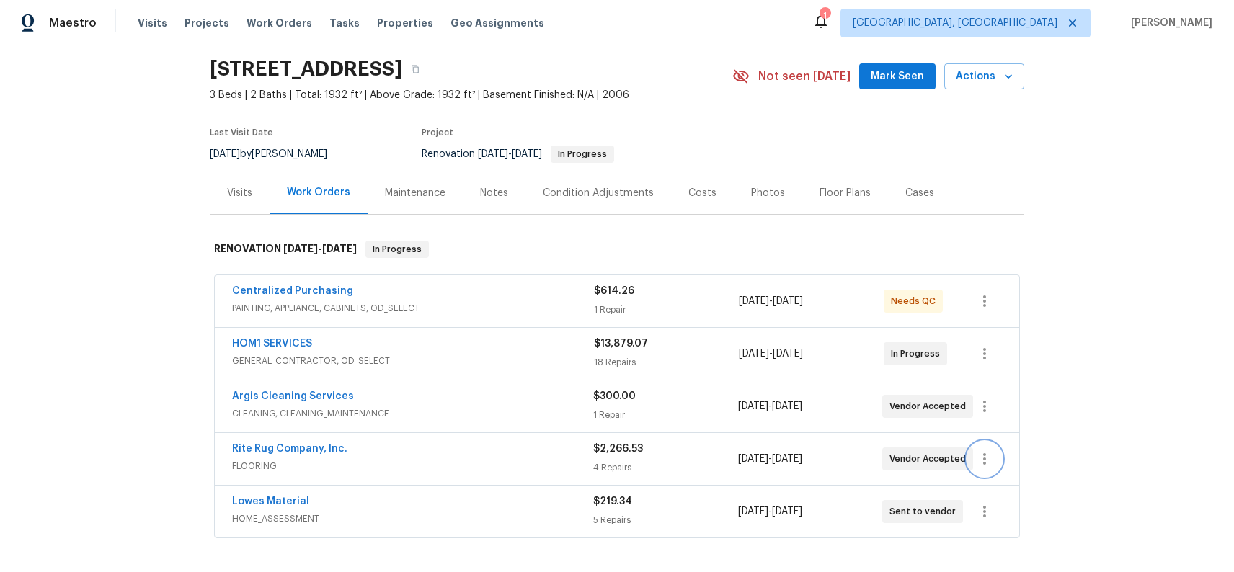
click at [986, 463] on icon "button" at bounding box center [984, 459] width 17 height 17
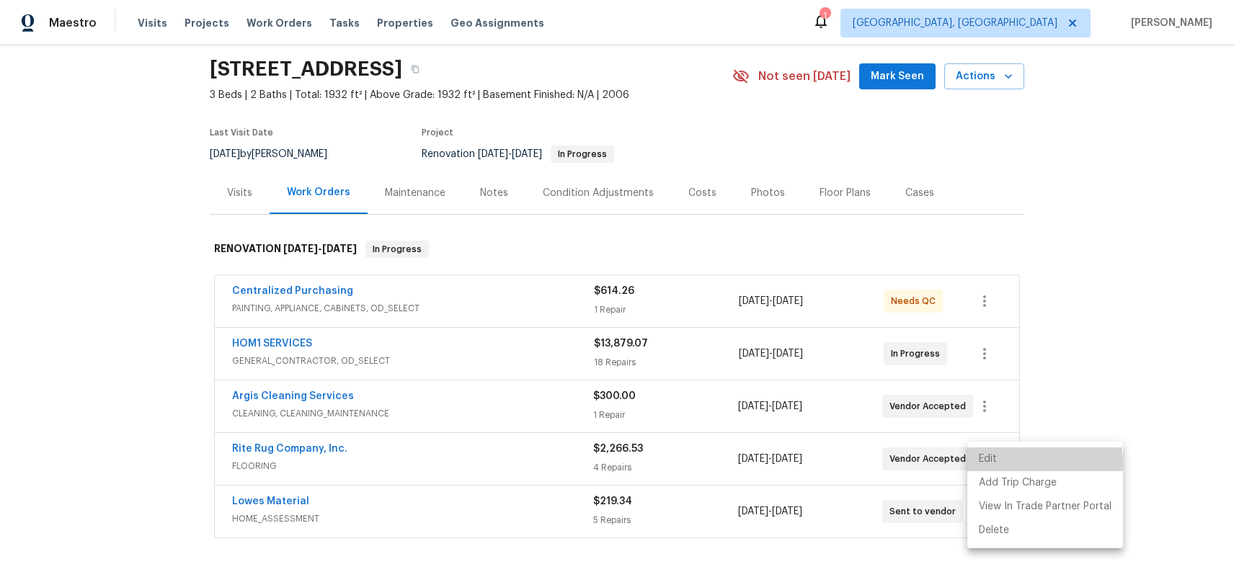
click at [996, 464] on li "Edit" at bounding box center [1046, 460] width 156 height 24
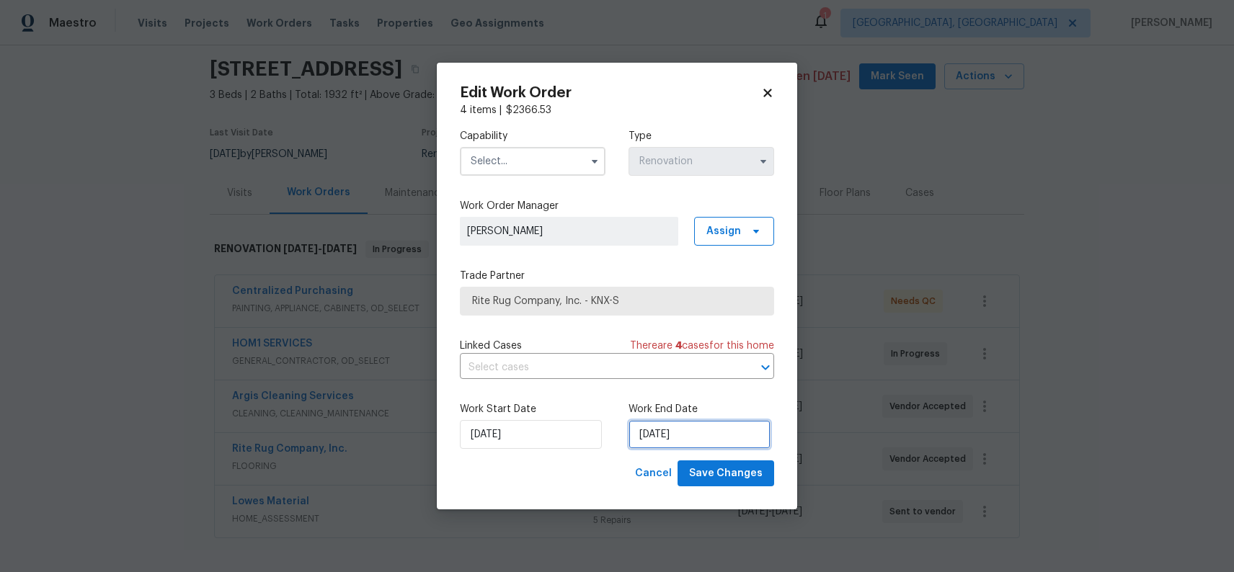
click at [647, 434] on input "9/10/2025" at bounding box center [700, 434] width 142 height 29
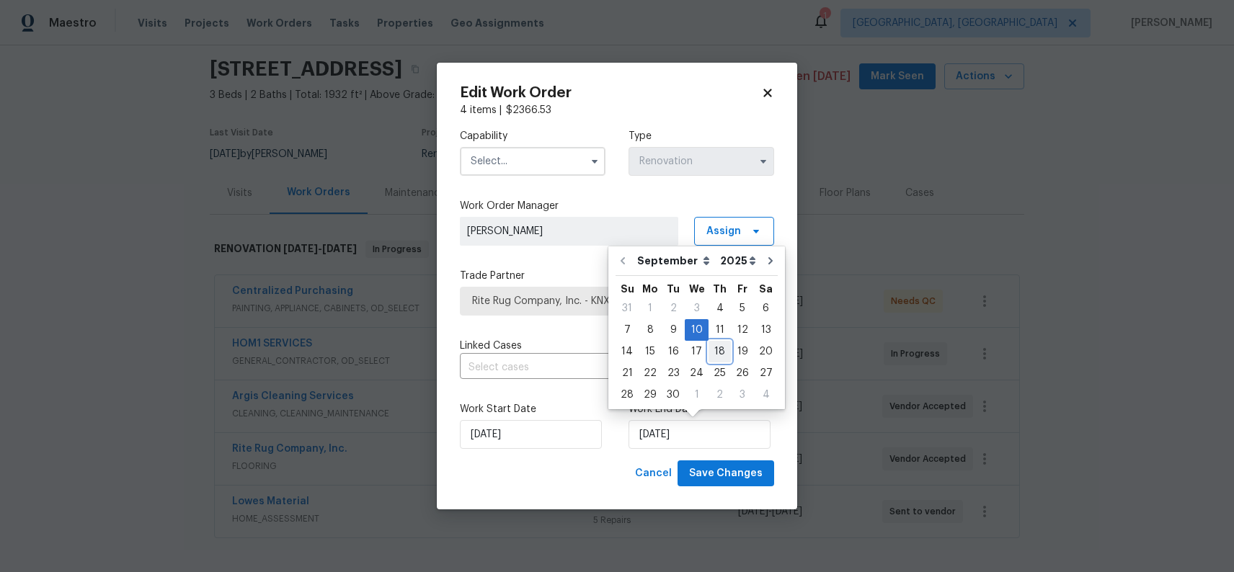
click at [711, 345] on div "18" at bounding box center [720, 352] width 22 height 20
type input "9/18/2025"
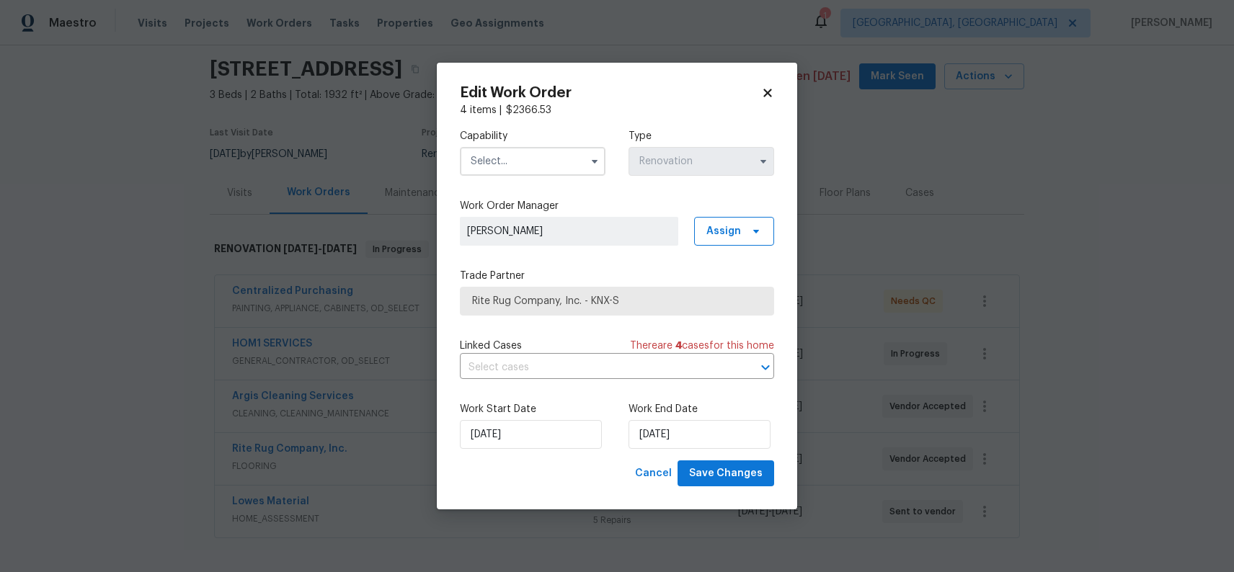
click at [551, 169] on input "text" at bounding box center [533, 161] width 146 height 29
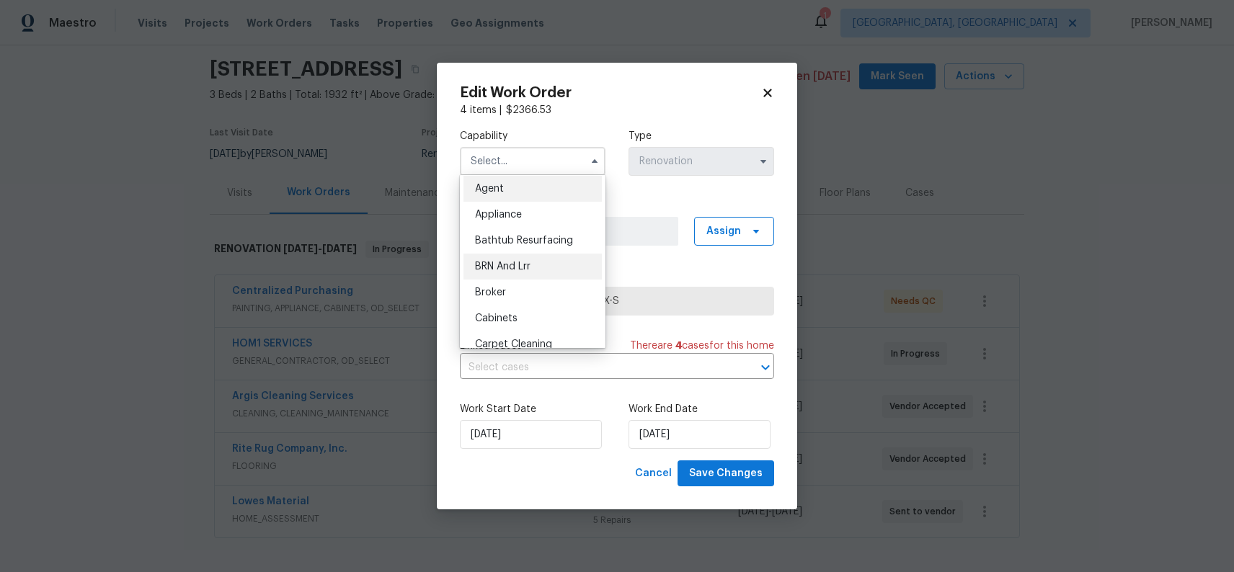
scroll to position [474, 0]
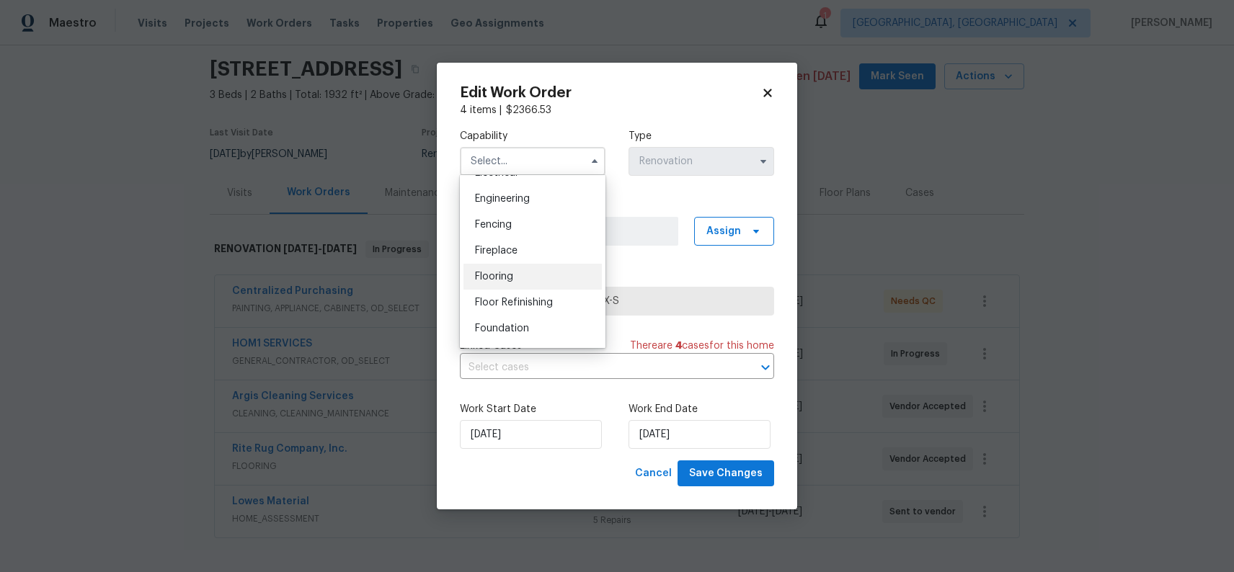
click at [550, 278] on div "Flooring" at bounding box center [533, 277] width 138 height 26
type input "Flooring"
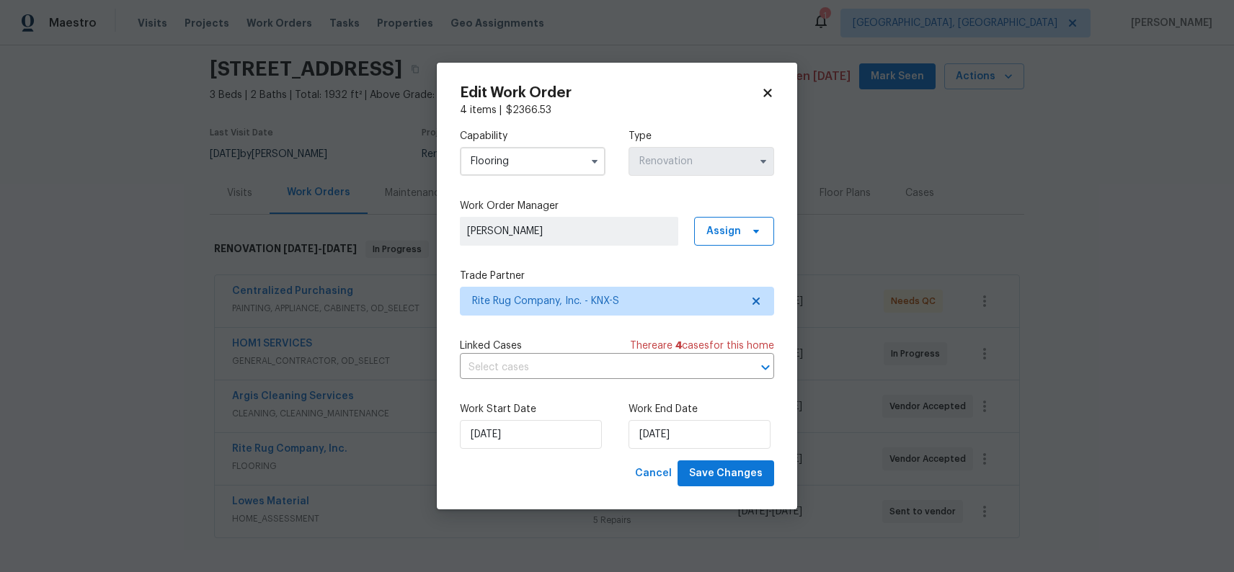
click at [769, 492] on div "Edit Work Order 4 items | $ 2366.53 Capability Flooring Type Renovation Work Or…" at bounding box center [617, 287] width 361 height 448
click at [751, 476] on span "Save Changes" at bounding box center [726, 474] width 74 height 18
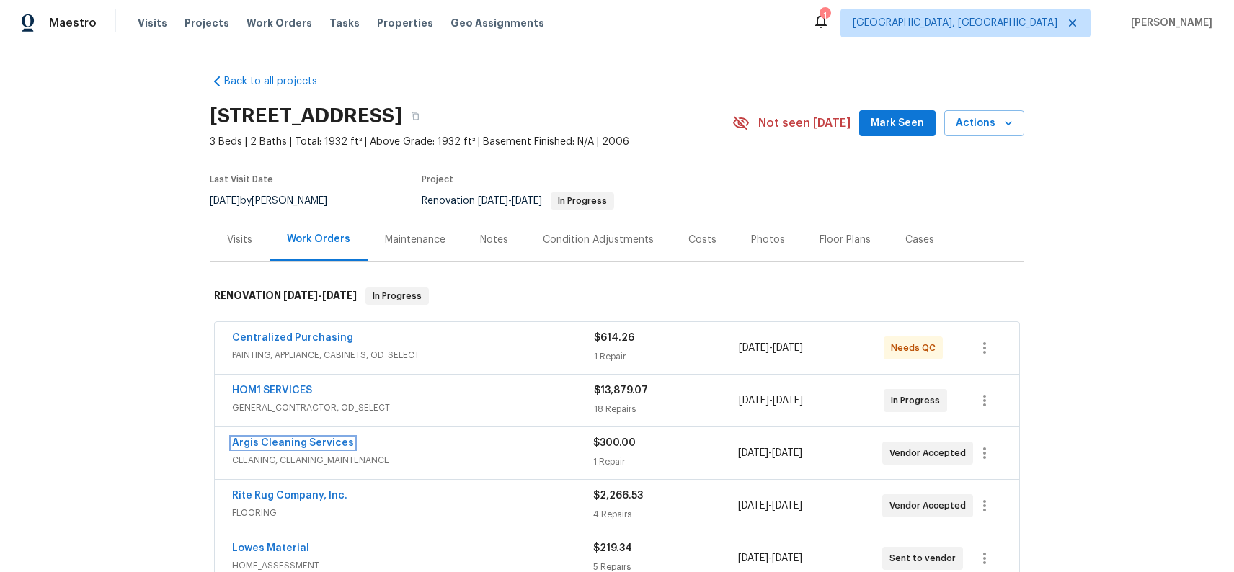
click at [316, 447] on link "Argis Cleaning Services" at bounding box center [293, 443] width 122 height 10
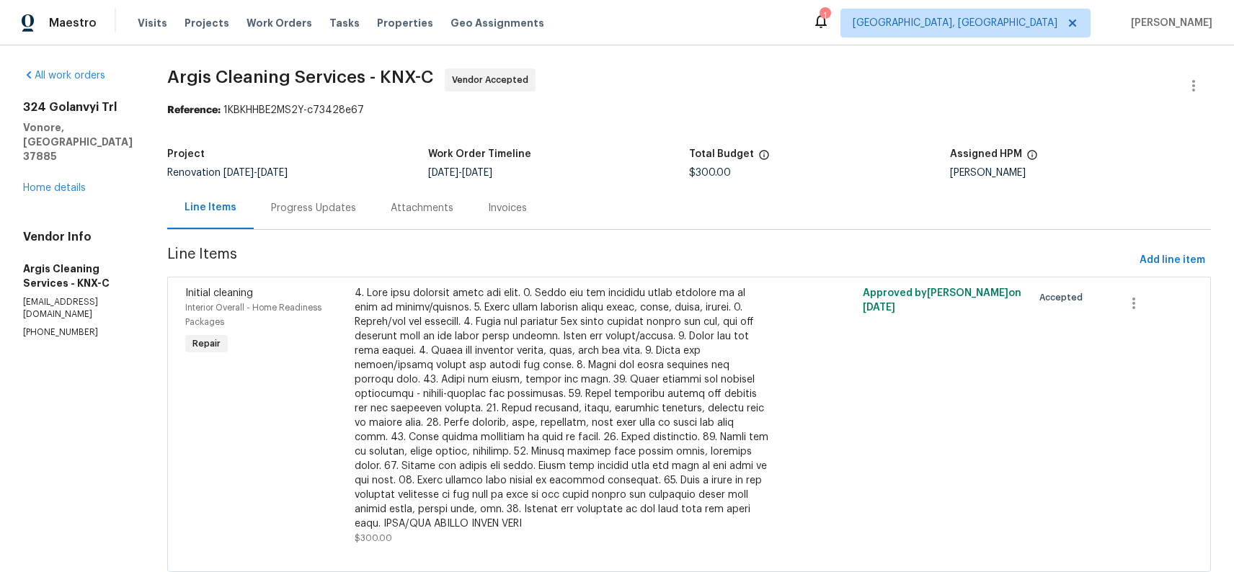
click at [340, 216] on div "Progress Updates" at bounding box center [314, 208] width 120 height 43
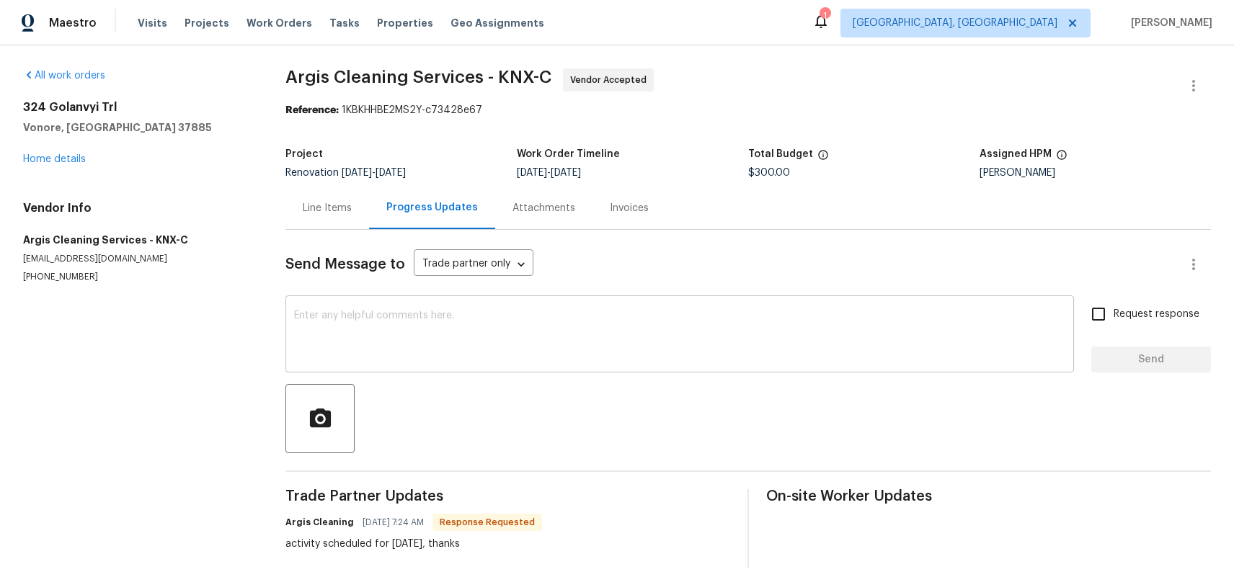
scroll to position [20, 0]
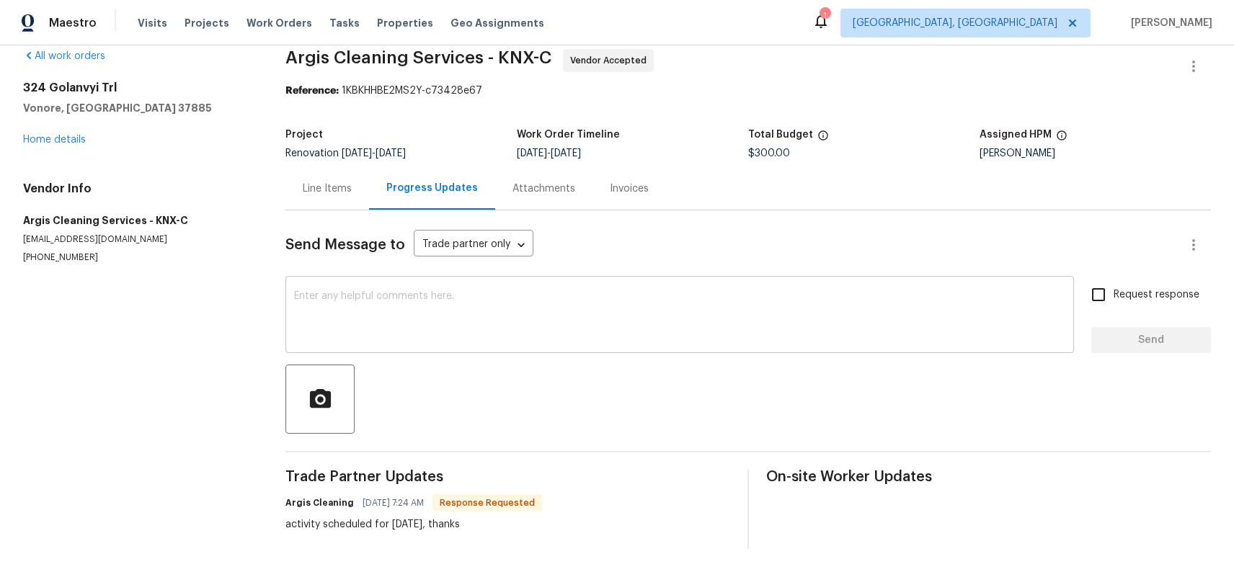
click at [458, 300] on textarea at bounding box center [679, 316] width 771 height 50
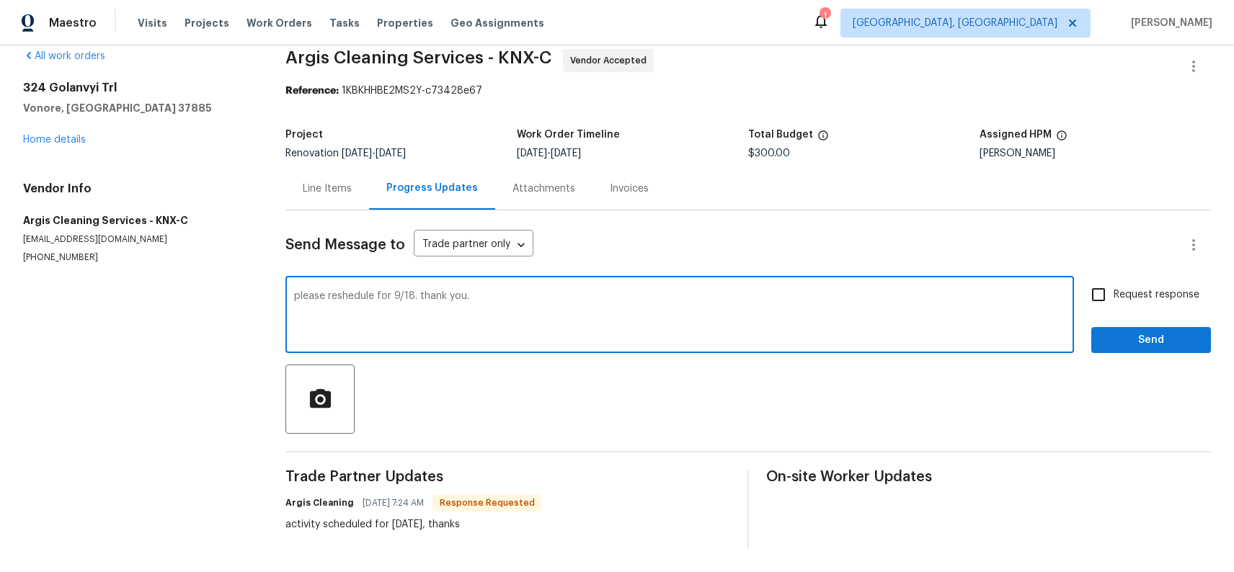
click at [343, 292] on textarea "please reshedule for 9/18. thank you." at bounding box center [679, 316] width 771 height 50
type textarea "please reschedule for 9/18. thank you."
click at [1143, 334] on span "Send" at bounding box center [1151, 341] width 97 height 18
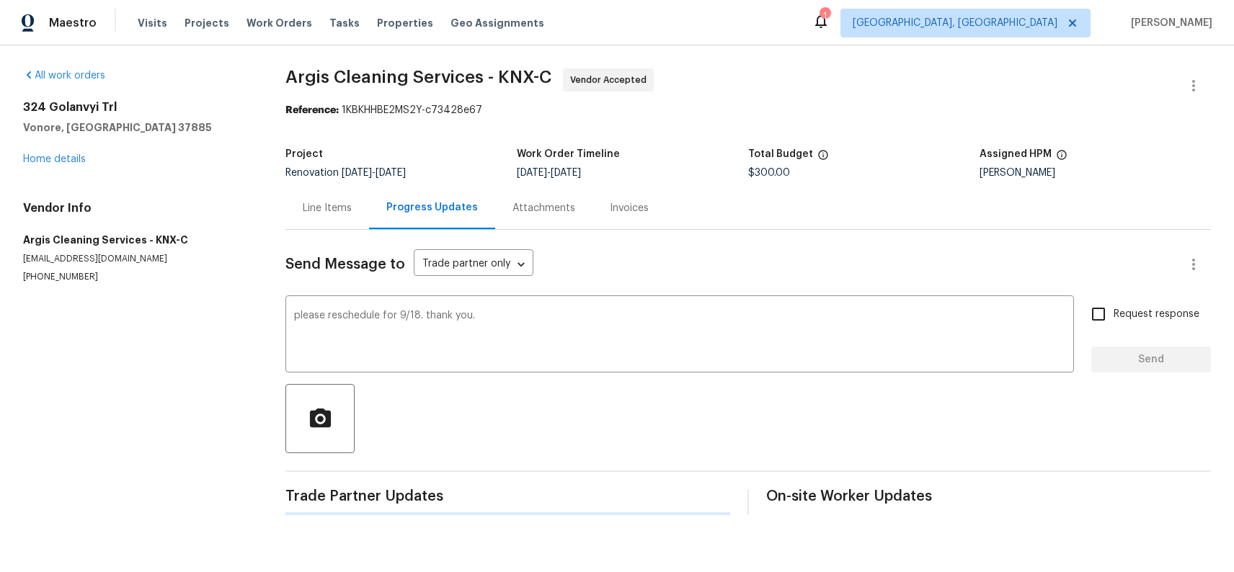
scroll to position [0, 0]
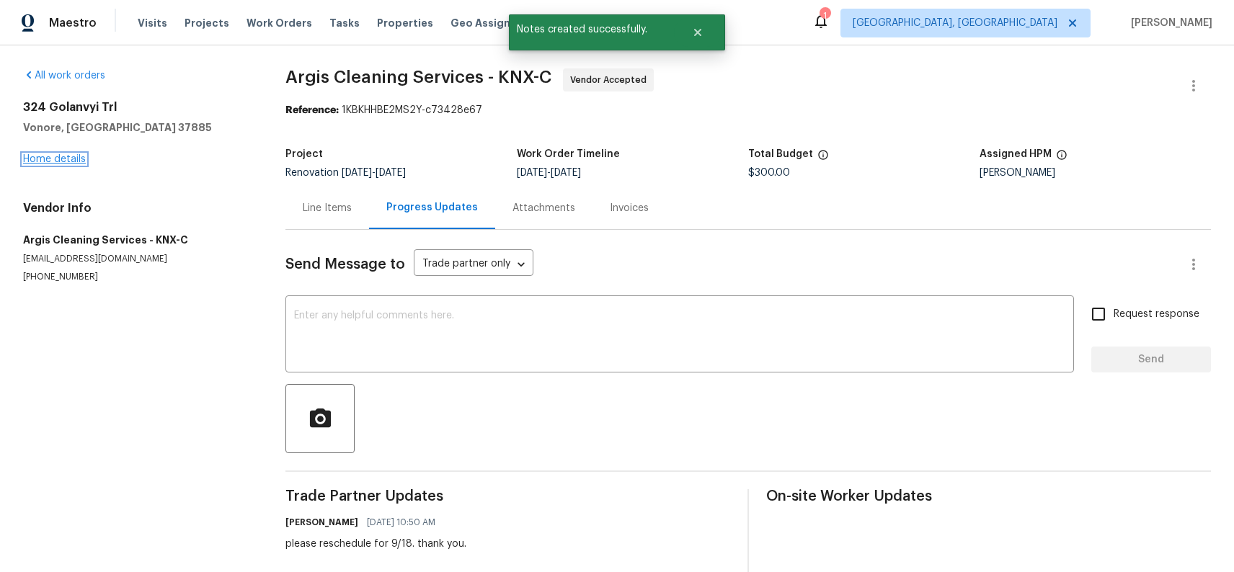
click at [65, 159] on link "Home details" at bounding box center [54, 159] width 63 height 10
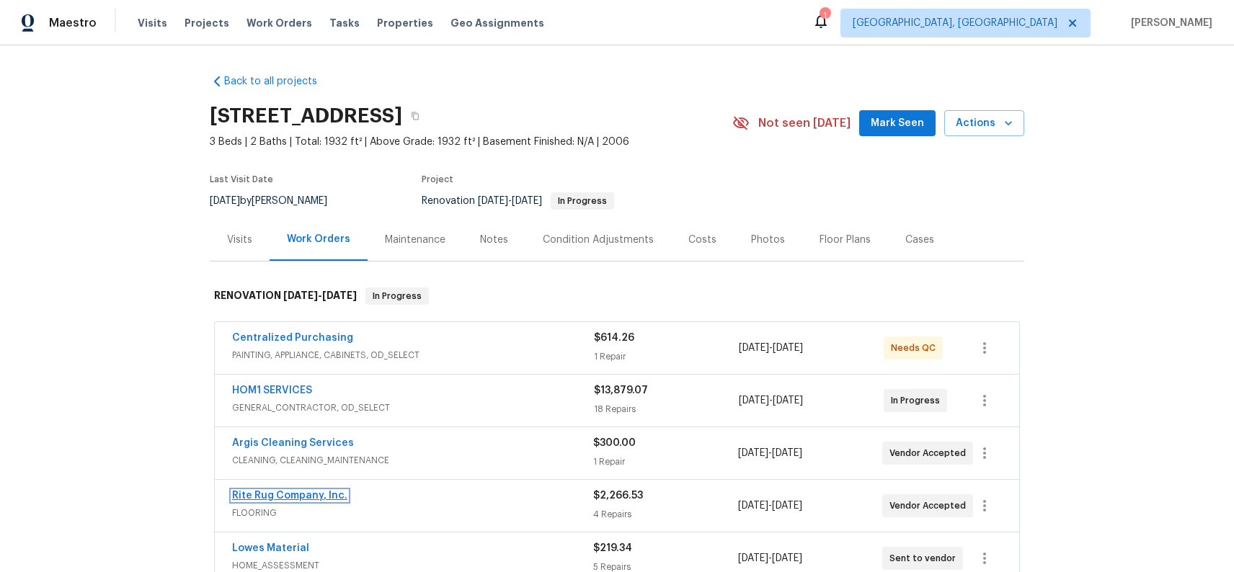
click at [292, 493] on link "Rite Rug Company, Inc." at bounding box center [289, 496] width 115 height 10
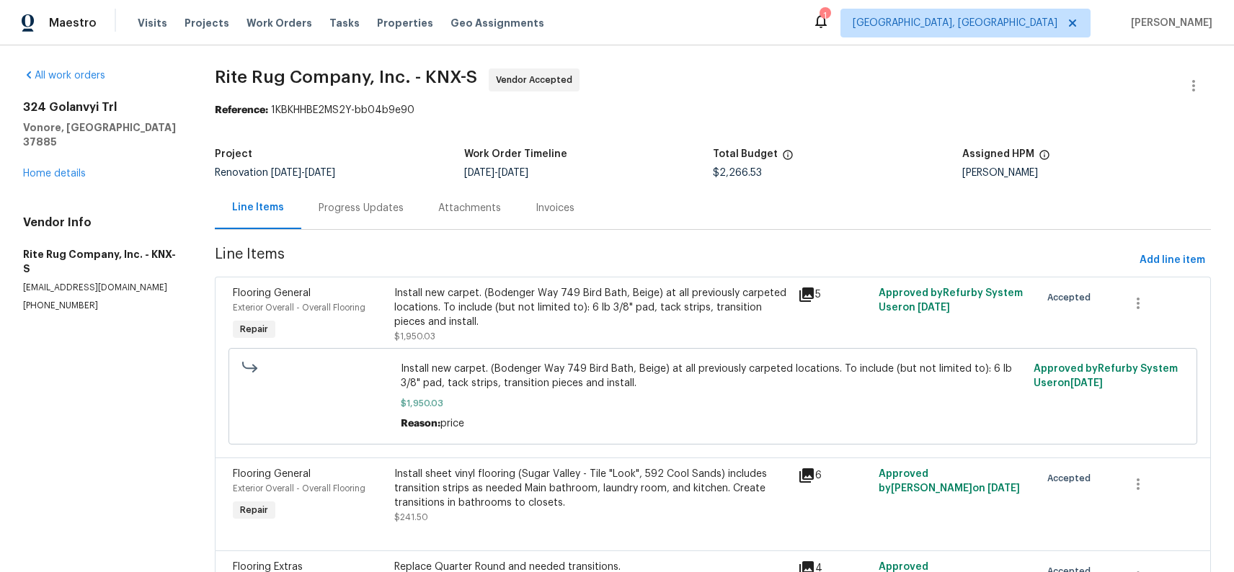
click at [355, 215] on div "Progress Updates" at bounding box center [361, 208] width 85 height 14
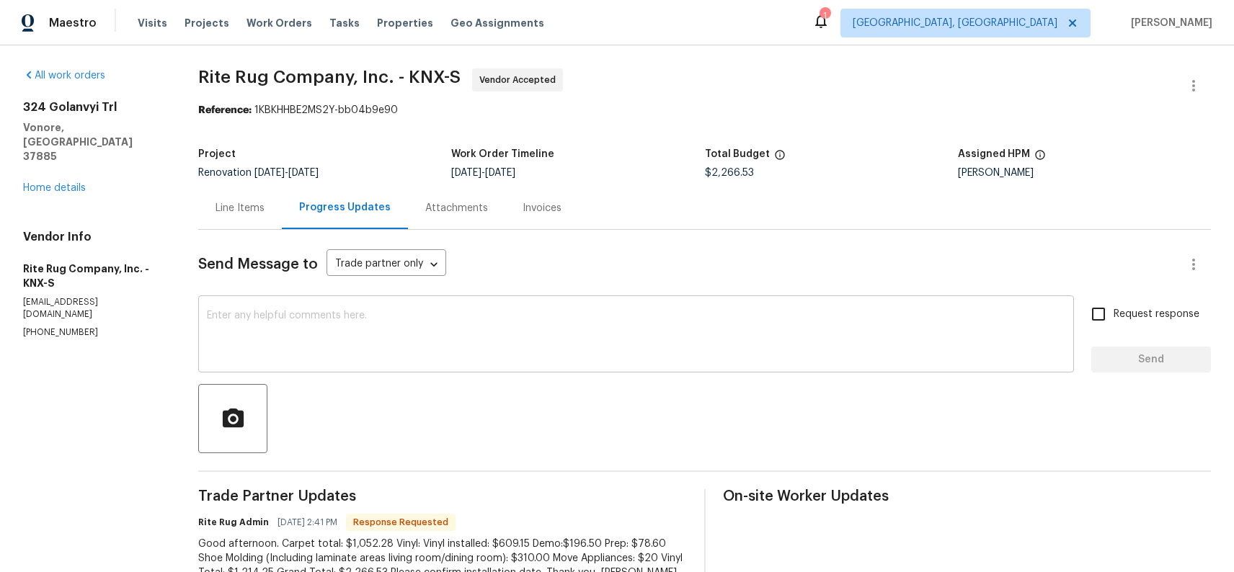
click at [398, 327] on textarea at bounding box center [636, 336] width 859 height 50
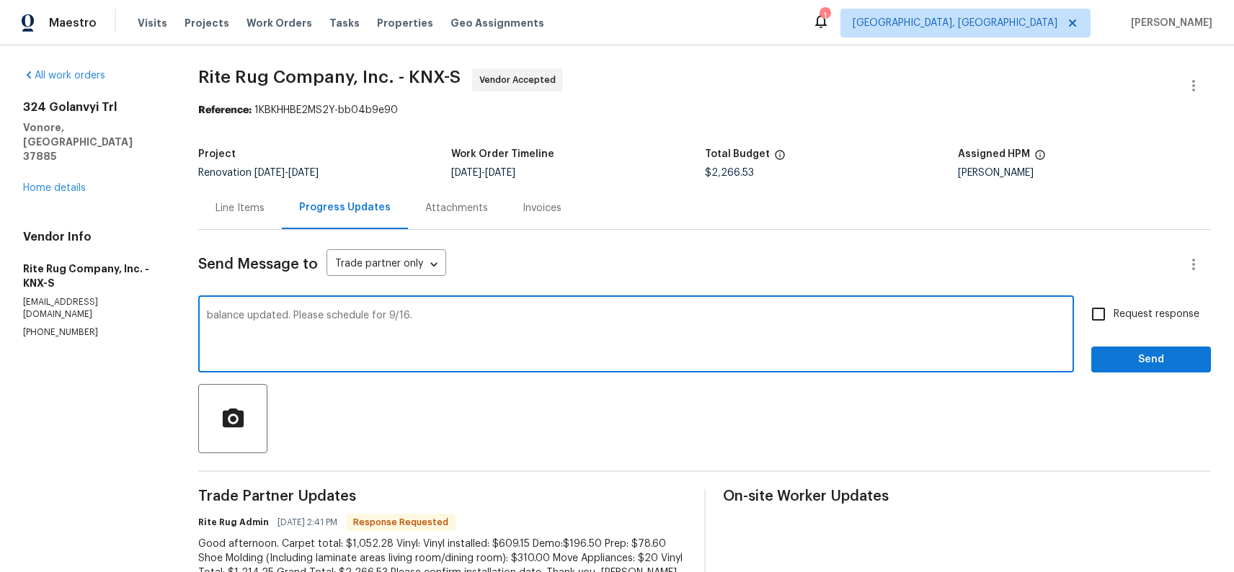
type textarea "balance updated. Please schedule for 9/16."
click at [1132, 357] on span "Send" at bounding box center [1151, 360] width 97 height 18
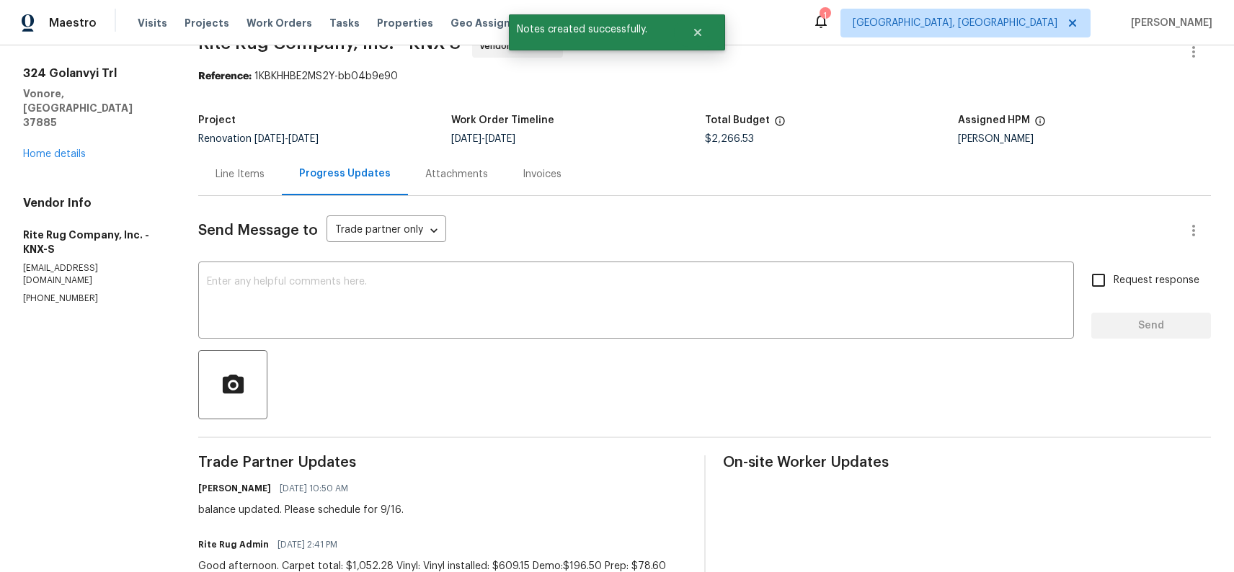
scroll to position [162, 0]
